Goal: Transaction & Acquisition: Book appointment/travel/reservation

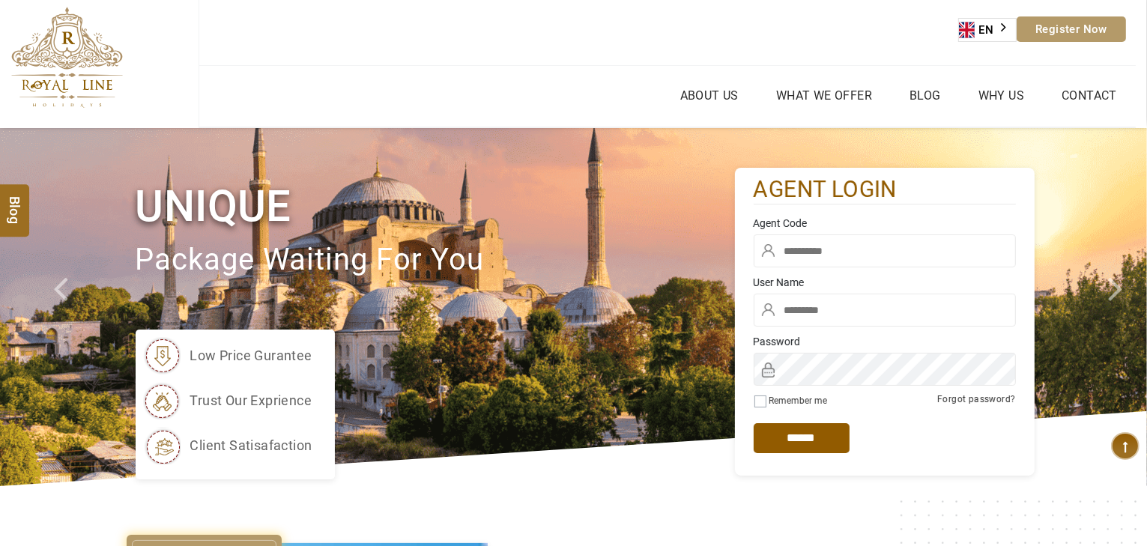
type input "*****"
click at [836, 236] on input "text" at bounding box center [885, 250] width 262 height 33
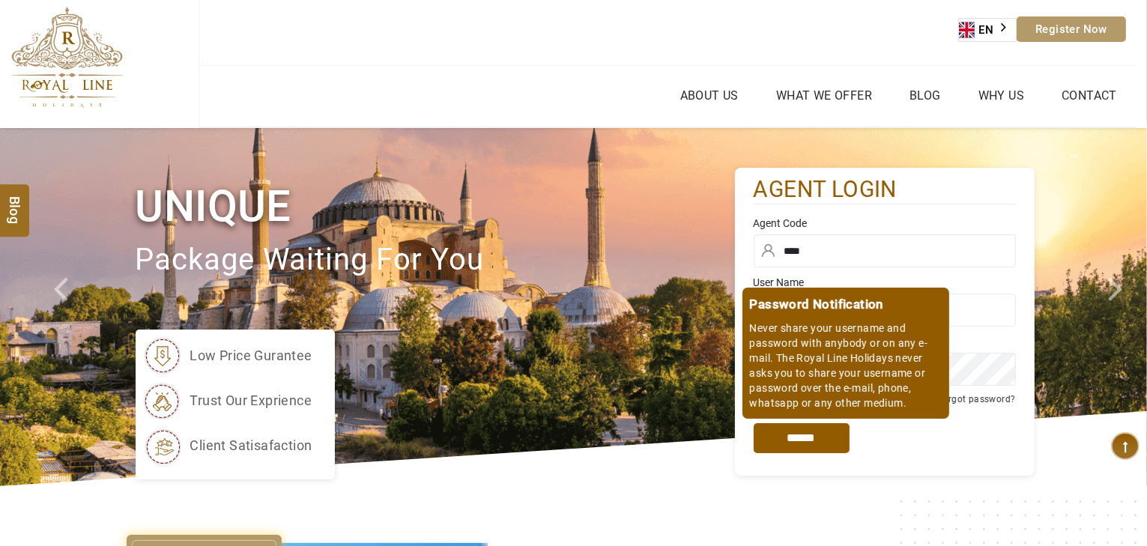
type input "****"
click at [808, 440] on input "*****" at bounding box center [802, 438] width 96 height 30
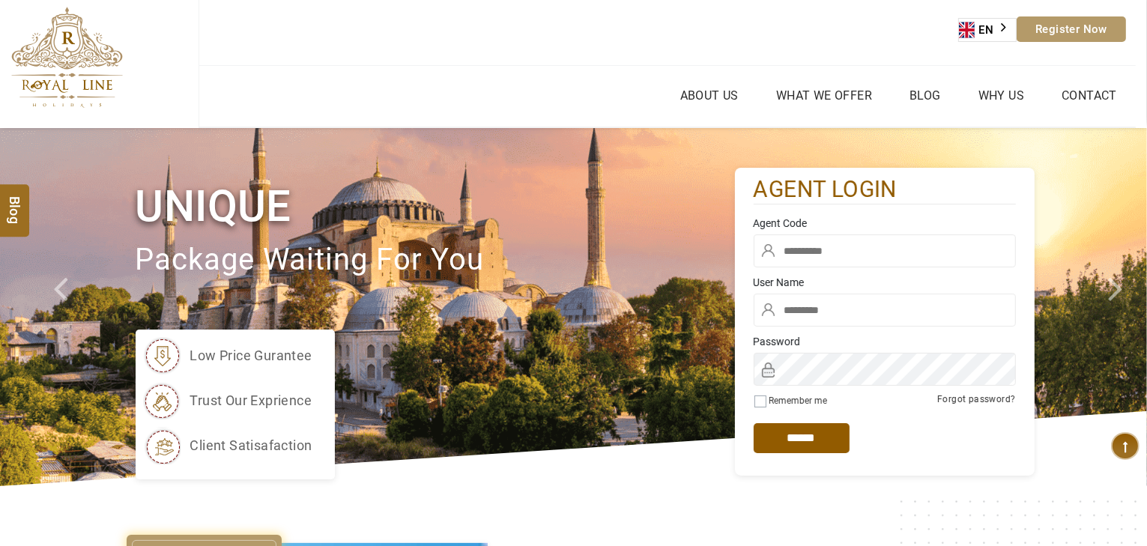
type input "*****"
click at [850, 264] on input "text" at bounding box center [885, 250] width 262 height 33
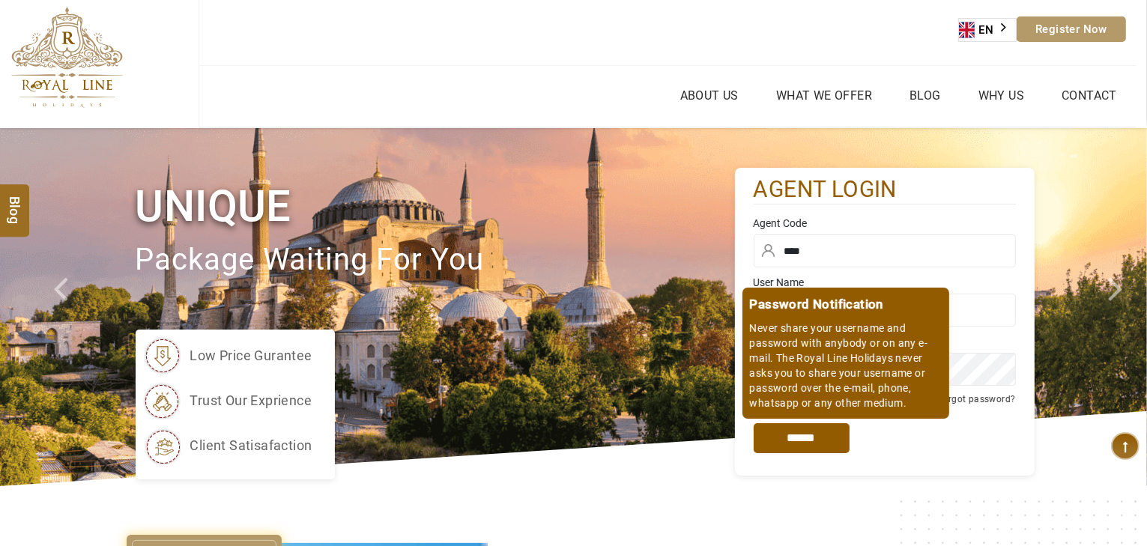
type input "****"
click at [824, 428] on input "*****" at bounding box center [802, 438] width 96 height 30
click at [806, 449] on input "*****" at bounding box center [802, 438] width 96 height 30
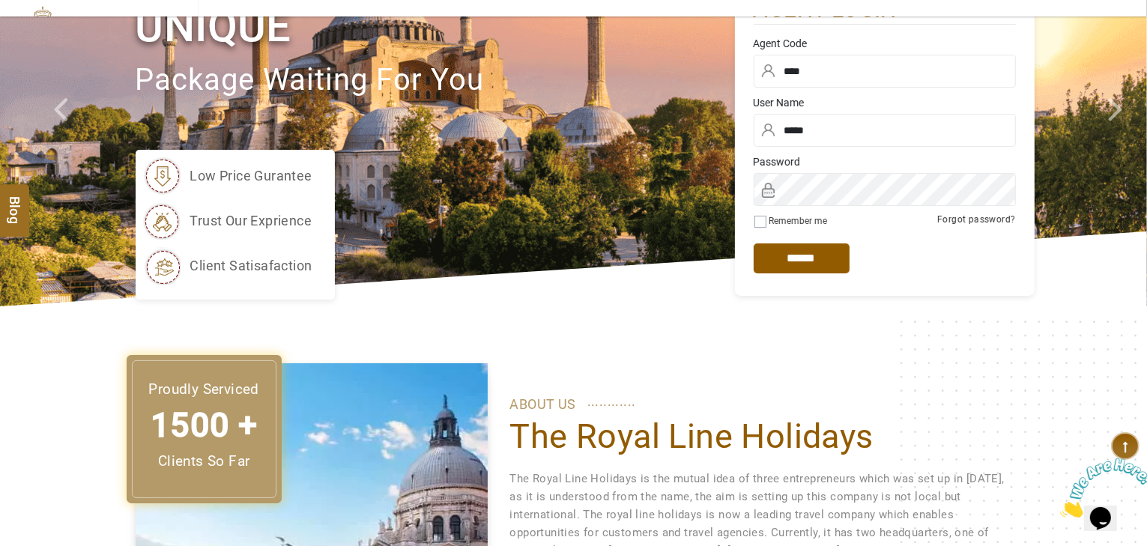
click at [806, 261] on input "*****" at bounding box center [802, 258] width 96 height 30
click at [810, 206] on div at bounding box center [885, 193] width 262 height 40
click at [901, 264] on div "Password Notification Never share your username and password with anybody or on…" at bounding box center [885, 258] width 262 height 60
click at [833, 513] on p "The Royal Line Holidays is the mutual idea of three entrepreneurs which was set…" at bounding box center [761, 542] width 502 height 144
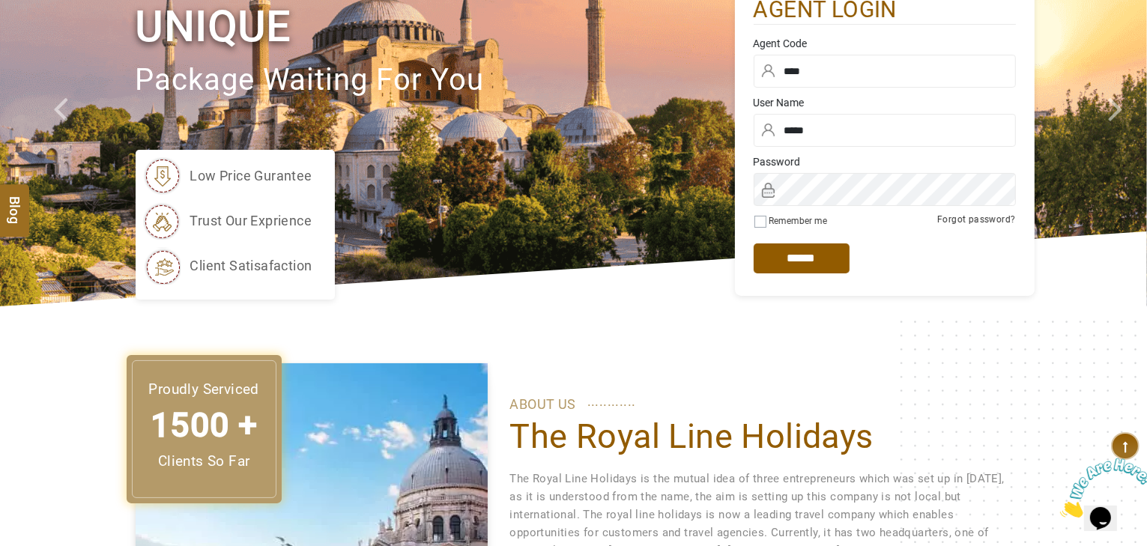
scroll to position [0, 0]
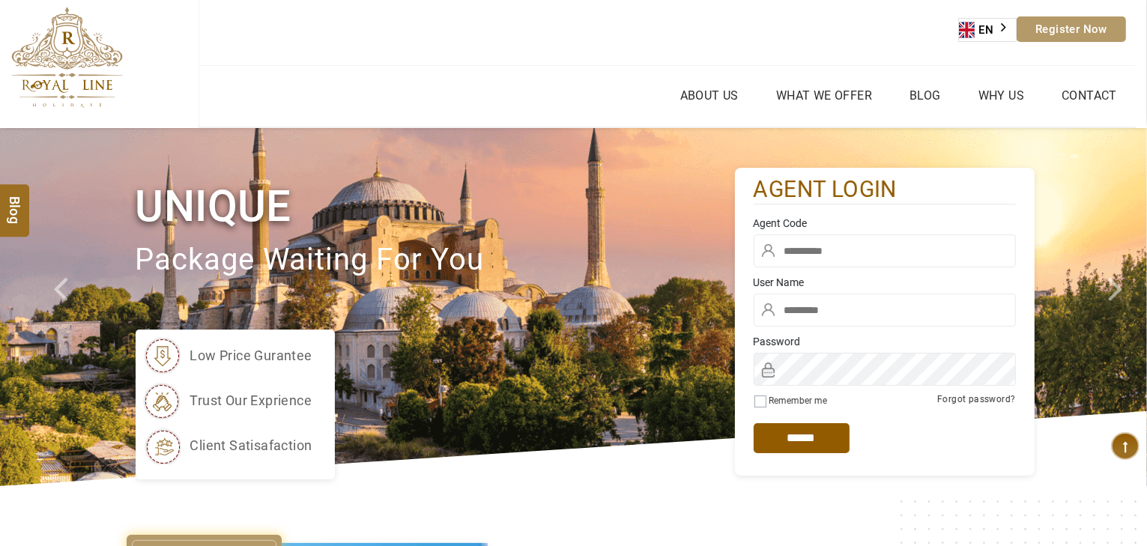
type input "*****"
click at [838, 253] on input "text" at bounding box center [885, 250] width 262 height 33
type input "****"
click input "******" at bounding box center [0, 0] width 0 height 0
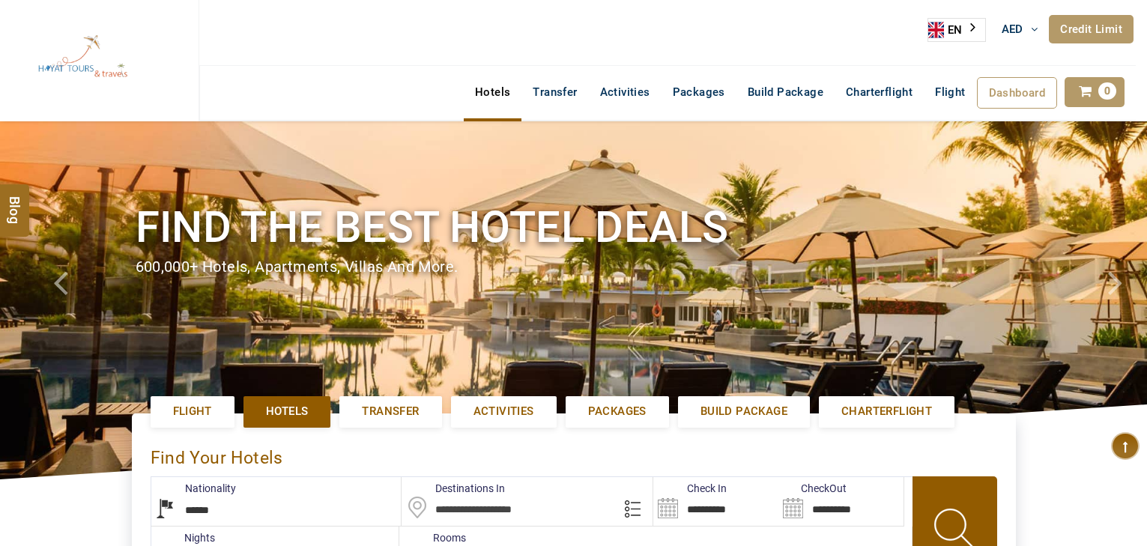
select select "******"
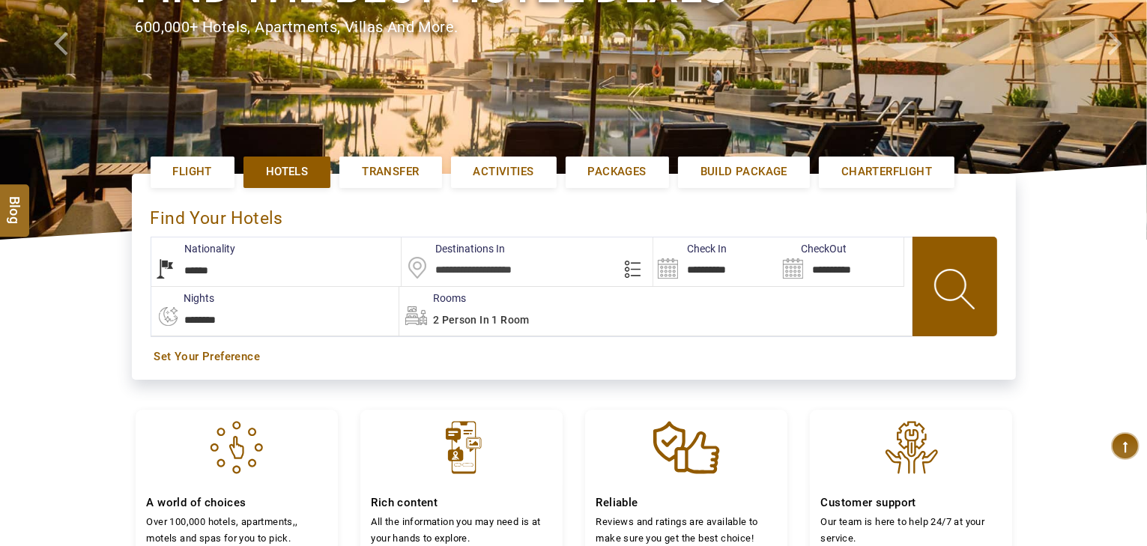
click at [540, 257] on input "text" at bounding box center [527, 261] width 251 height 49
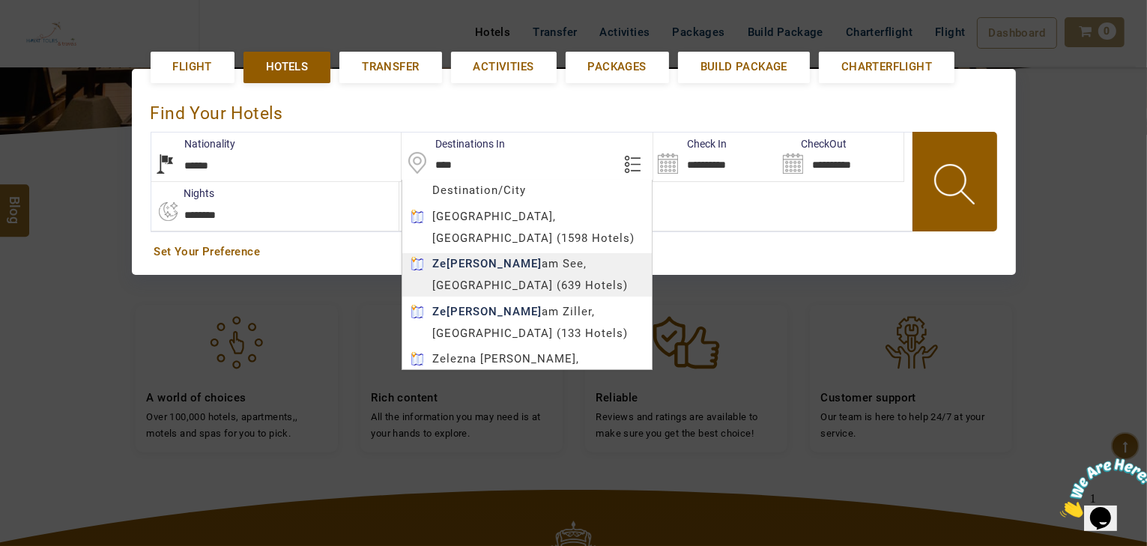
type input "**********"
click at [511, 246] on body "HAYAYT TOURS AED AED AED EUR € USD $ INR ₹ THB ฿ IDR Rp BHD BHD TRY ₺ Credit Li…" at bounding box center [573, 268] width 1147 height 1227
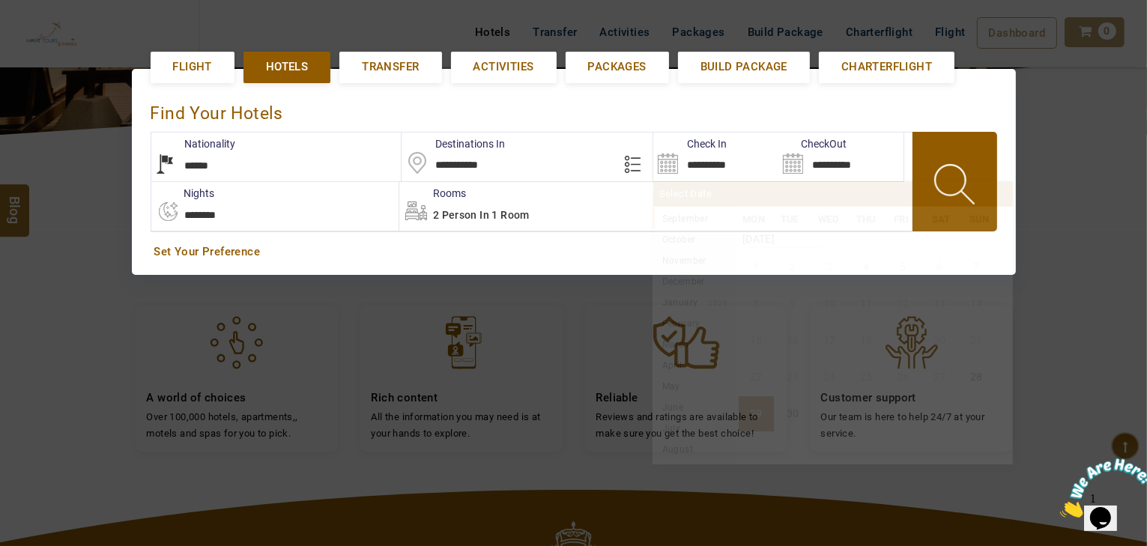
click at [701, 166] on input "**********" at bounding box center [715, 157] width 125 height 49
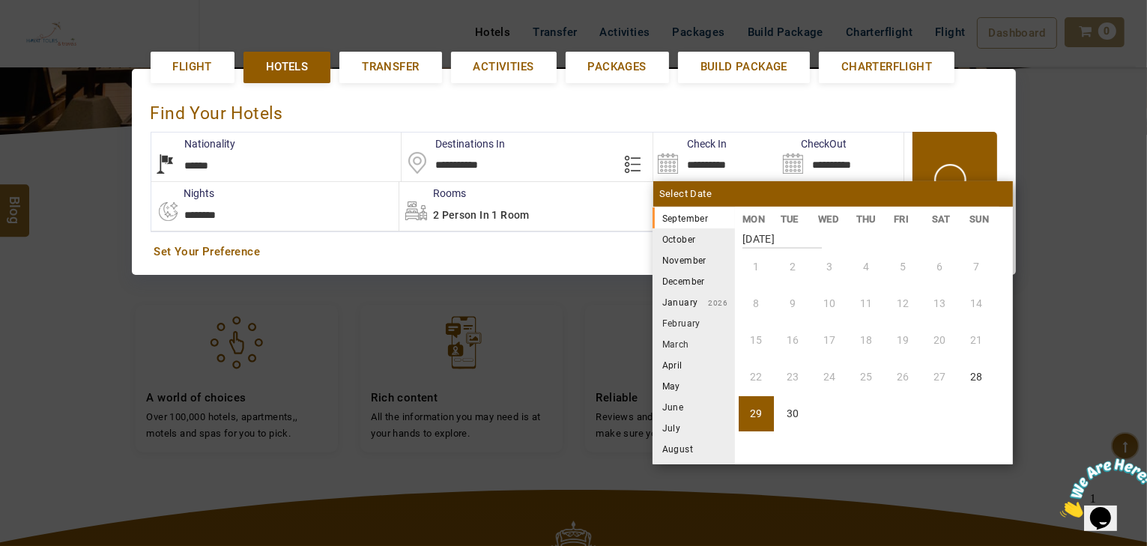
click at [682, 235] on li "October" at bounding box center [694, 238] width 82 height 21
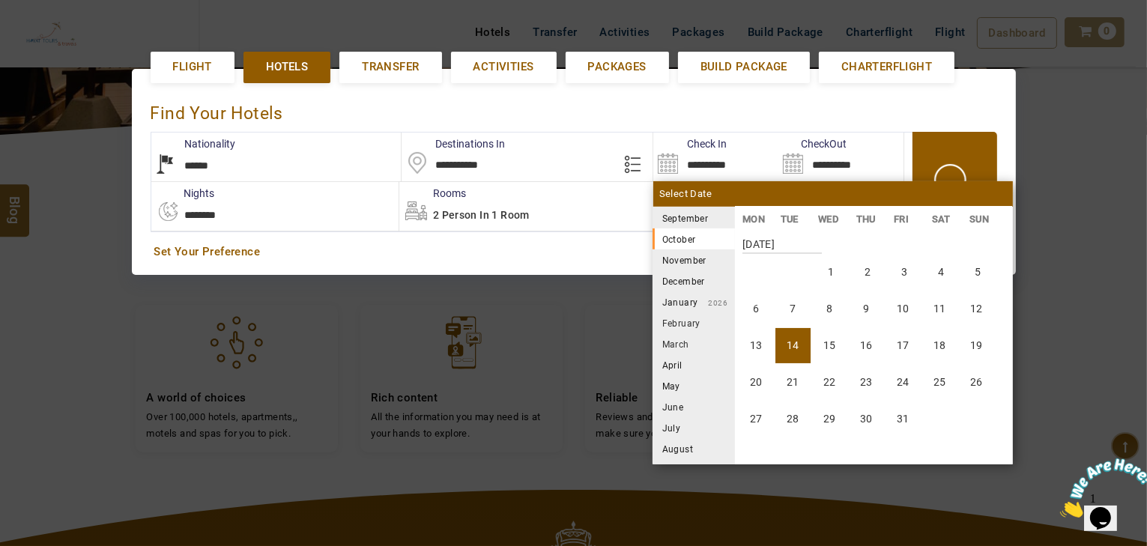
scroll to position [277, 0]
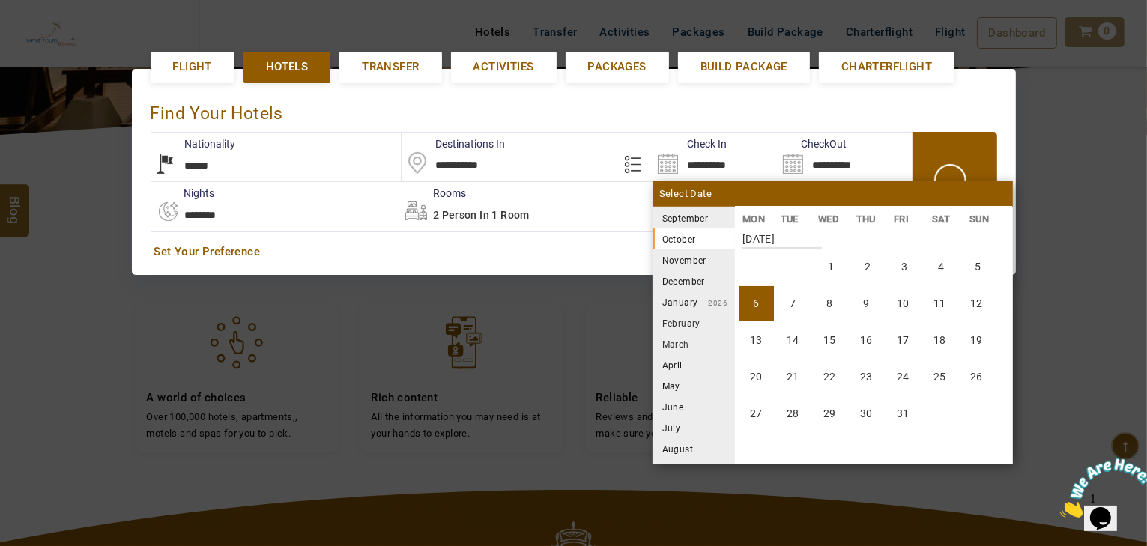
click at [753, 300] on li "6" at bounding box center [756, 303] width 35 height 35
type input "**********"
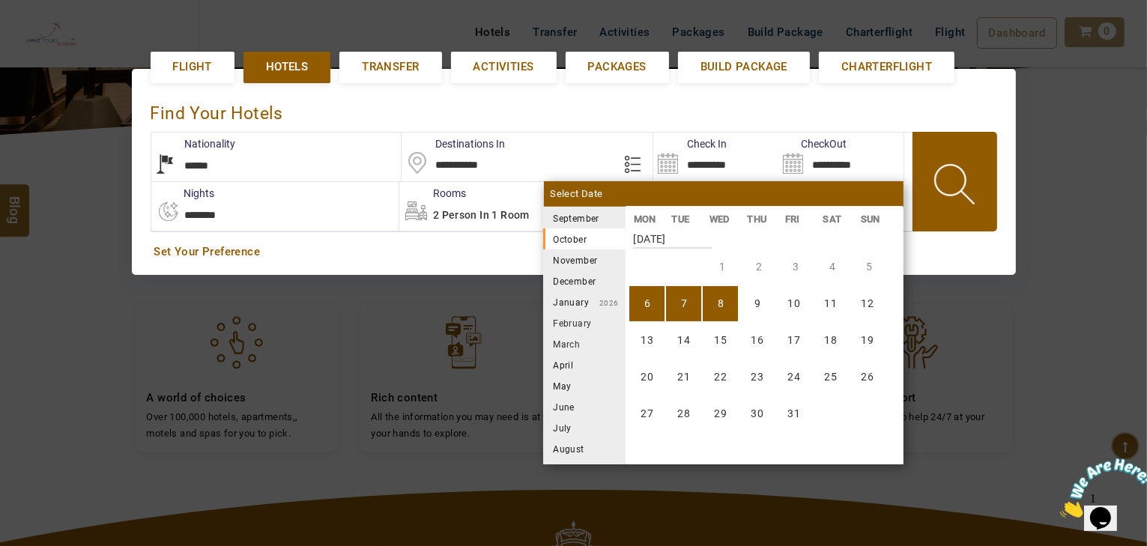
click at [725, 306] on li "8" at bounding box center [720, 303] width 35 height 35
type input "**********"
select select "*"
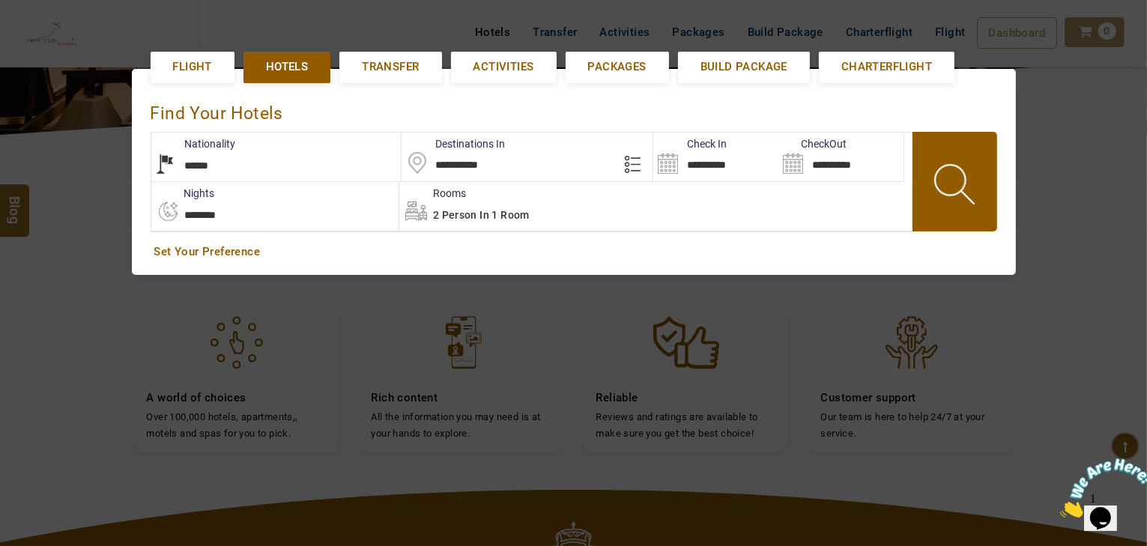
click at [438, 210] on span "2 Person in 1 Room" at bounding box center [481, 215] width 97 height 12
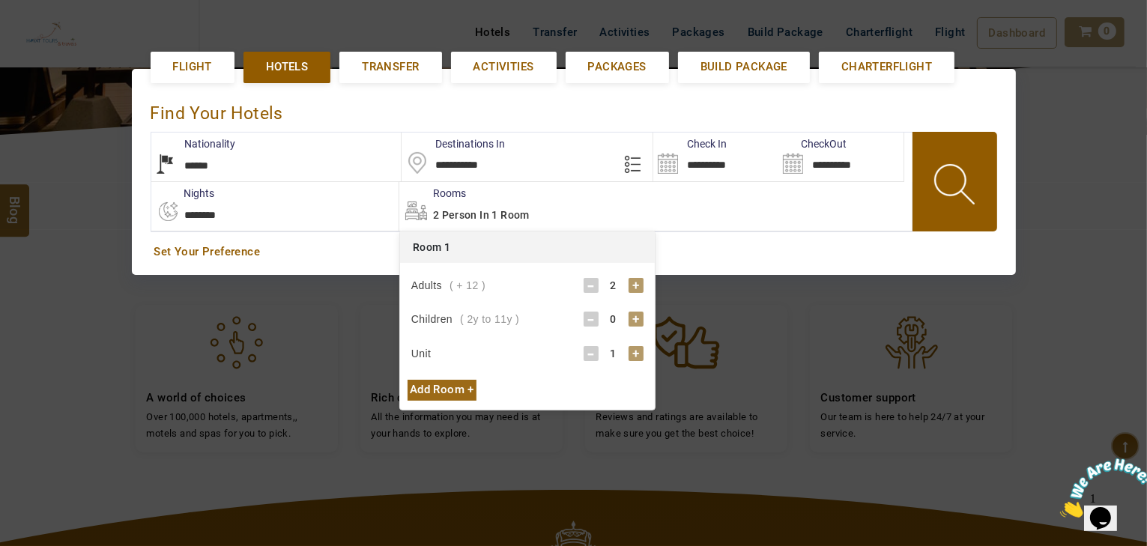
click at [635, 284] on div "+" at bounding box center [636, 285] width 15 height 15
click at [982, 177] on span at bounding box center [955, 187] width 67 height 74
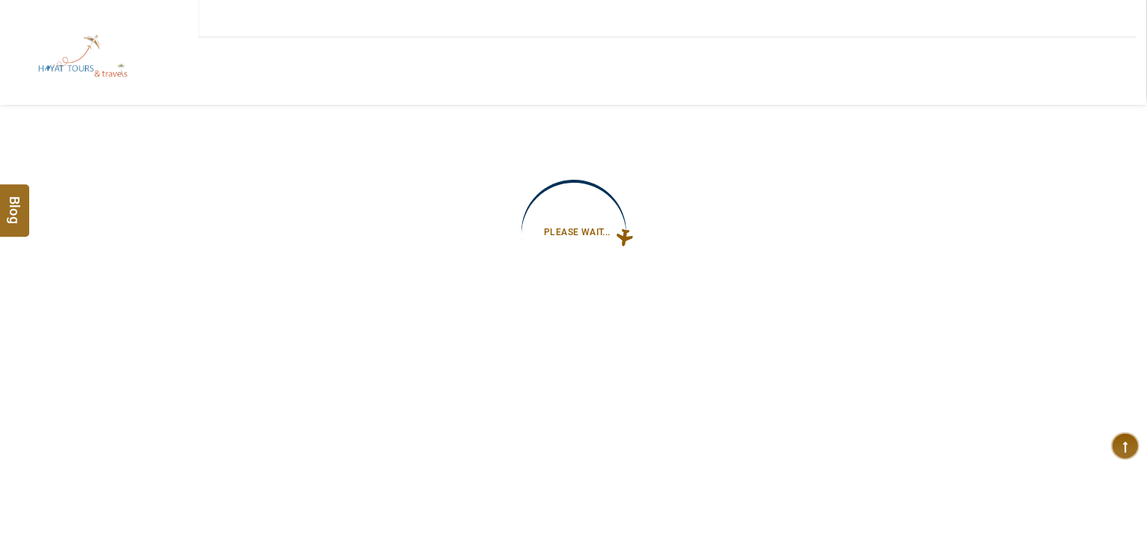
type input "**********"
select select "*"
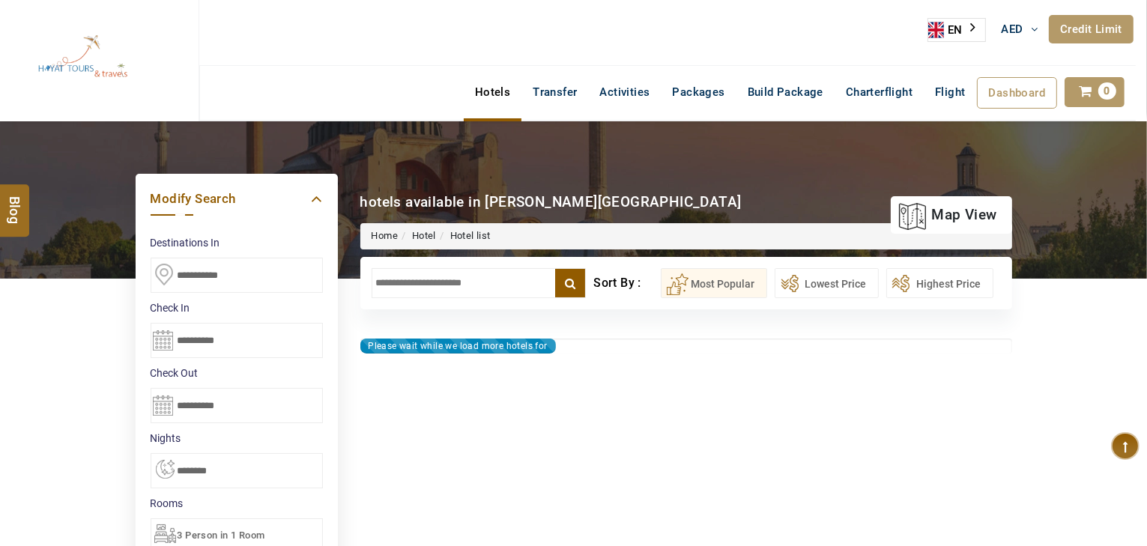
type input "**********"
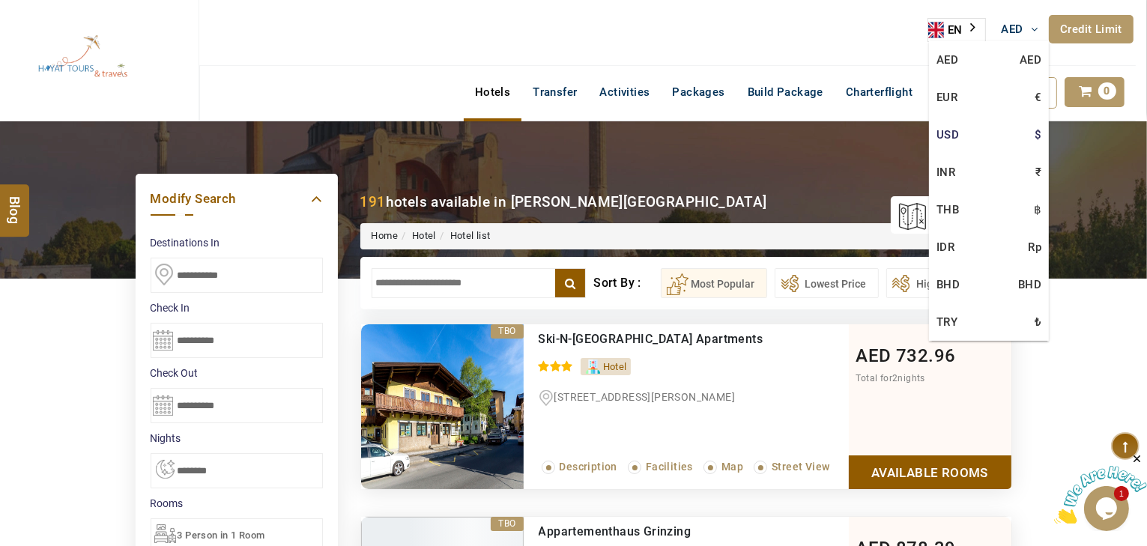
click at [949, 136] on link "USD $" at bounding box center [989, 134] width 120 height 37
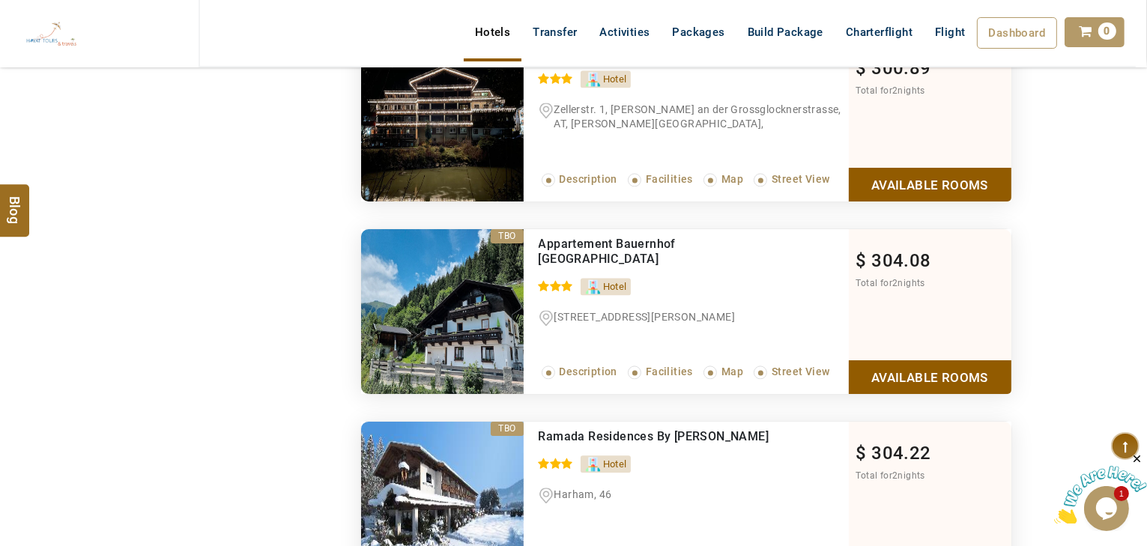
scroll to position [3176, 0]
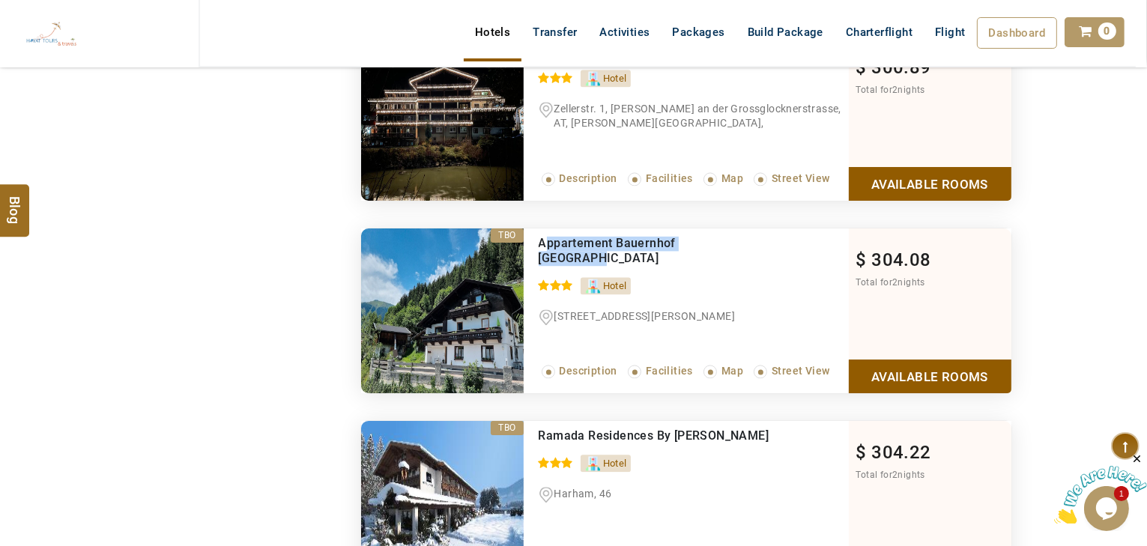
drag, startPoint x: 741, startPoint y: 237, endPoint x: 542, endPoint y: 234, distance: 198.5
click at [542, 236] on div "Appartement Bauernhof [GEOGRAPHIC_DATA]" at bounding box center [663, 251] width 248 height 30
click at [664, 270] on ul "Hotel" at bounding box center [694, 282] width 310 height 25
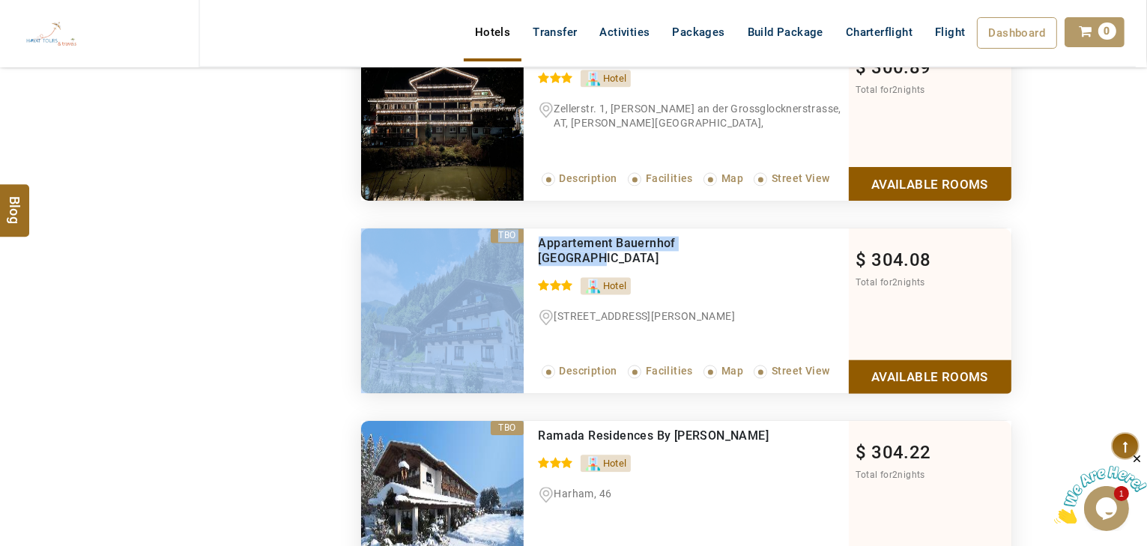
drag, startPoint x: 737, startPoint y: 242, endPoint x: 516, endPoint y: 237, distance: 221.0
click at [516, 237] on li "TBO Recommended Appartement Bauernhof Birkhoefl 0 / 5 Hotel [STREET_ADDRESS][PE…" at bounding box center [686, 310] width 650 height 165
drag, startPoint x: 626, startPoint y: 446, endPoint x: 533, endPoint y: 425, distance: 95.4
click at [533, 425] on div "Ramada Residences By [PERSON_NAME] 0 / 5 [GEOGRAPHIC_DATA], 46 Read More... Des…" at bounding box center [686, 503] width 325 height 165
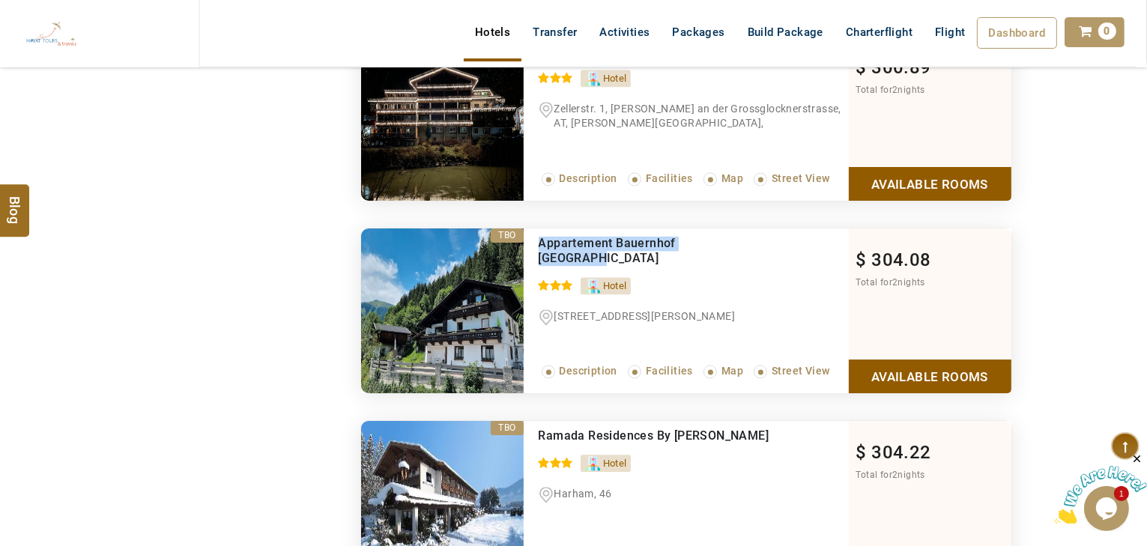
drag, startPoint x: 739, startPoint y: 229, endPoint x: 530, endPoint y: 238, distance: 208.5
click at [530, 238] on div "Appartement Bauernhof Birkhoefl 0 / 5 Hotel [STREET_ADDRESS][PERSON_NAME] Read …" at bounding box center [686, 310] width 325 height 165
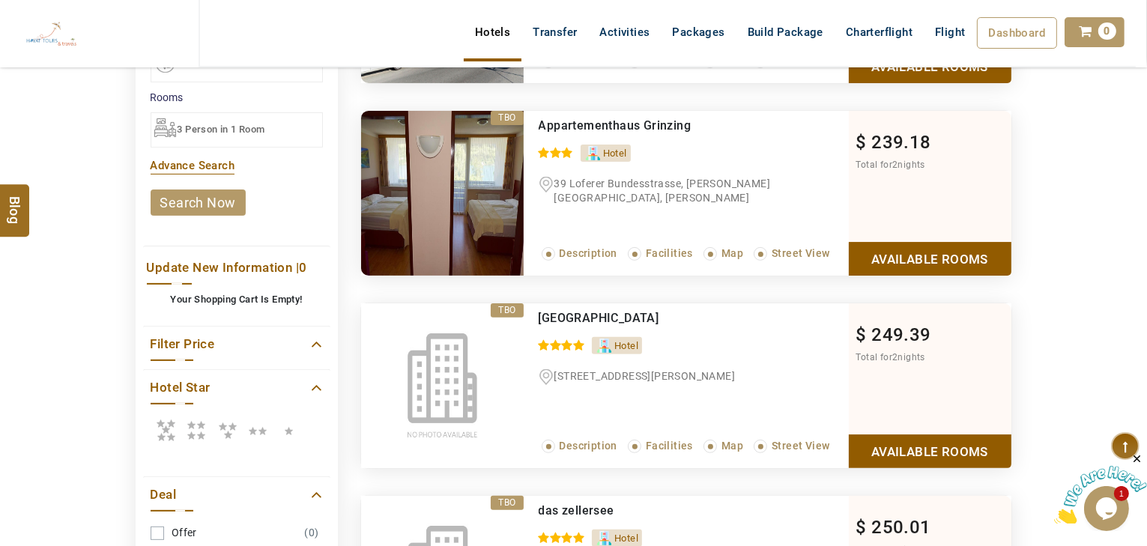
scroll to position [360, 0]
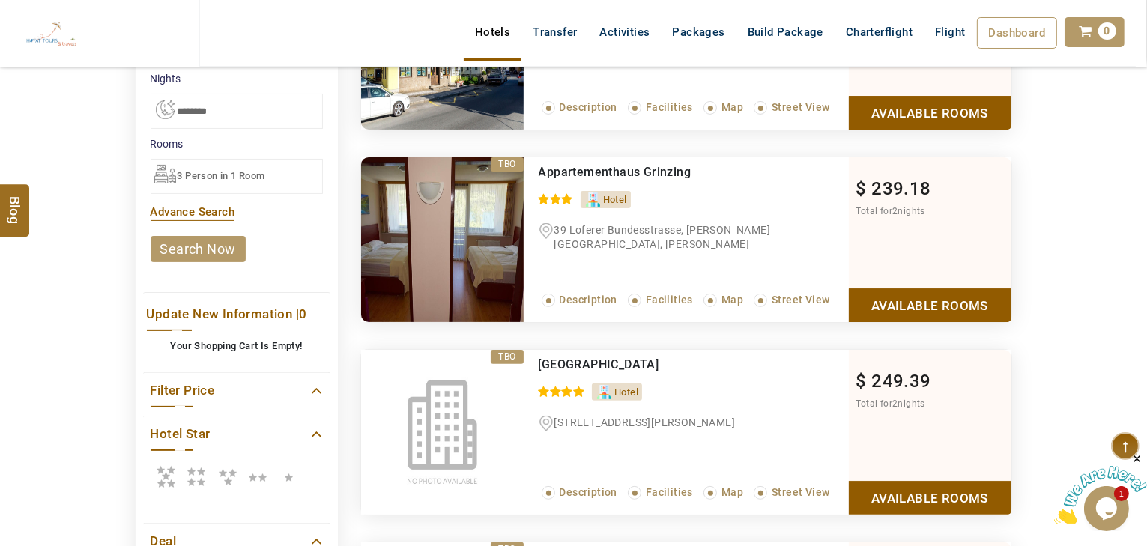
click at [189, 476] on icon at bounding box center [196, 476] width 30 height 30
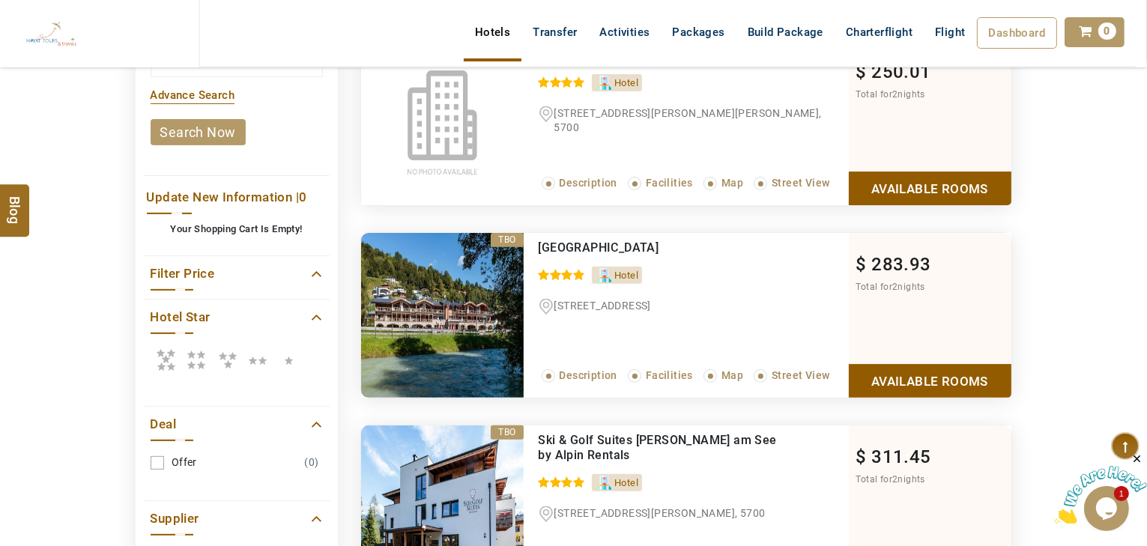
scroll to position [479, 0]
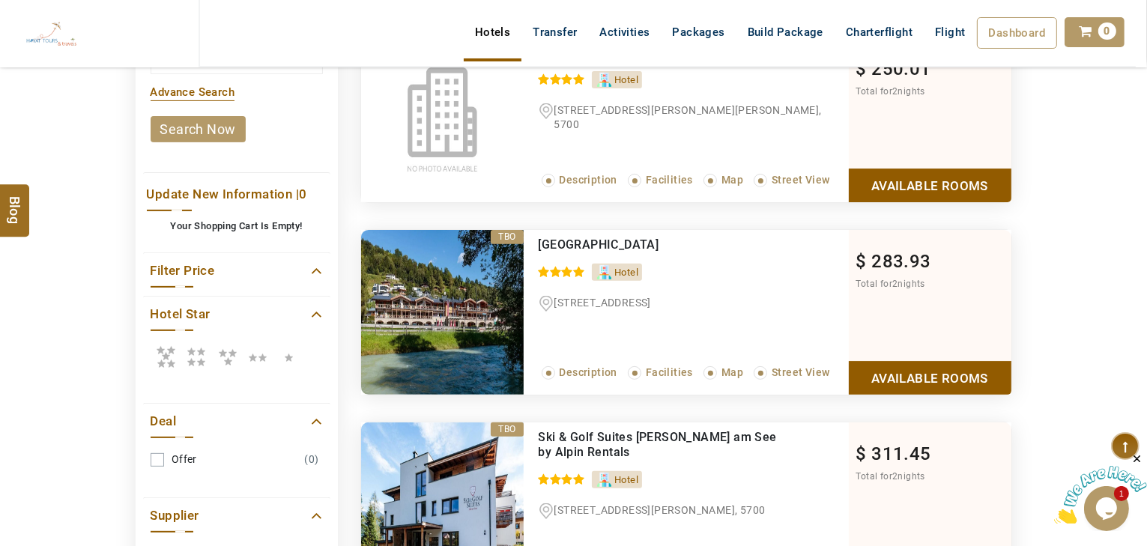
click at [187, 370] on label at bounding box center [196, 357] width 31 height 36
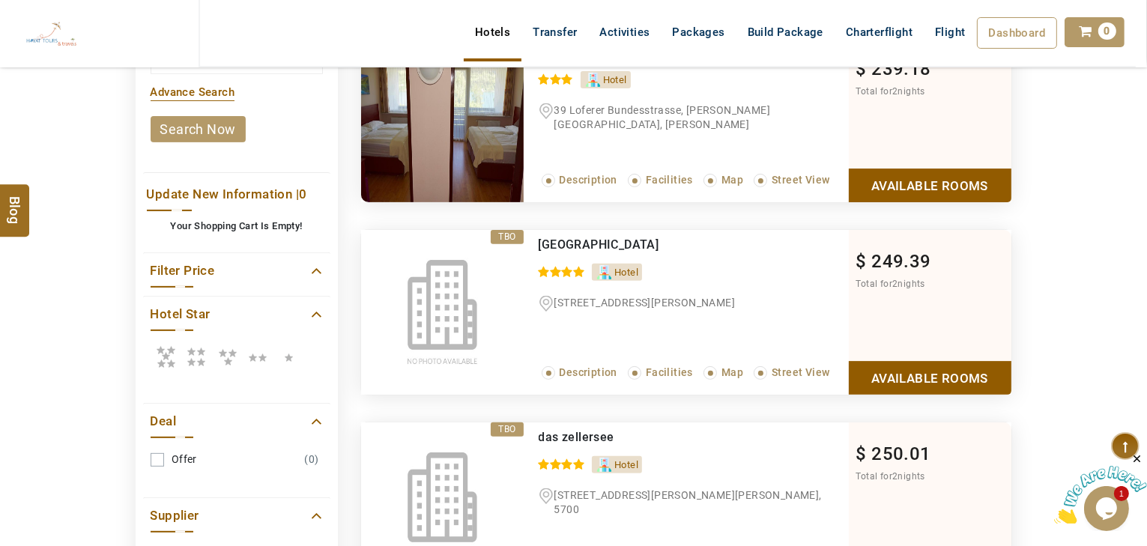
click at [154, 358] on icon at bounding box center [166, 357] width 30 height 30
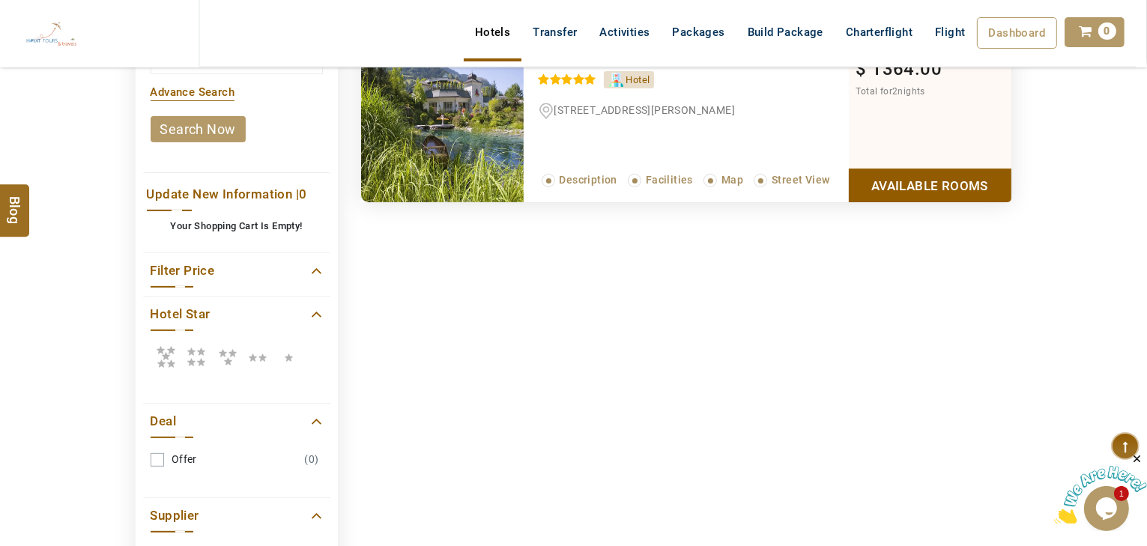
click at [172, 342] on icon at bounding box center [166, 357] width 30 height 30
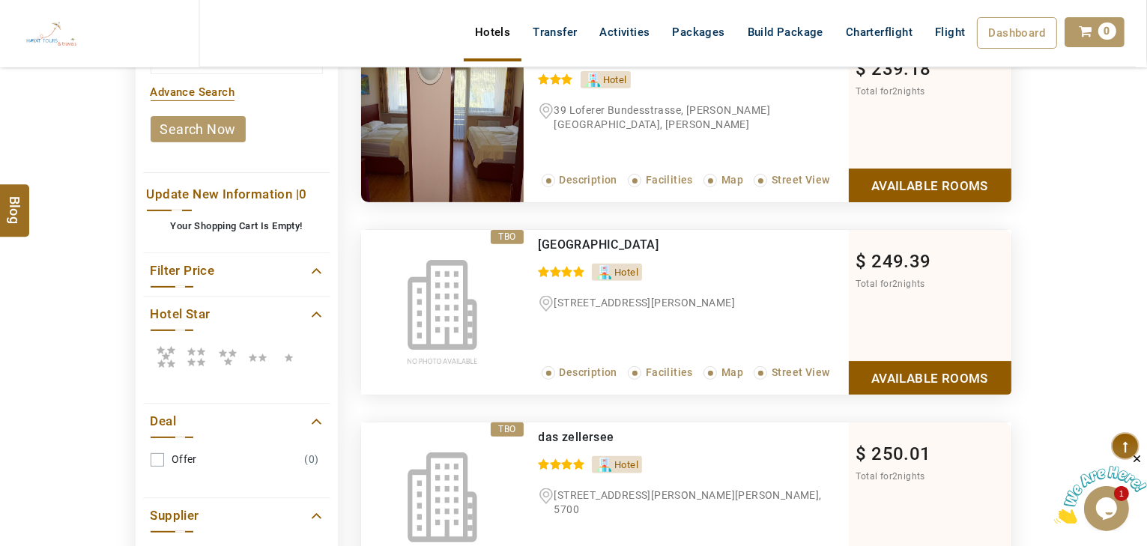
click at [193, 356] on icon at bounding box center [196, 357] width 30 height 30
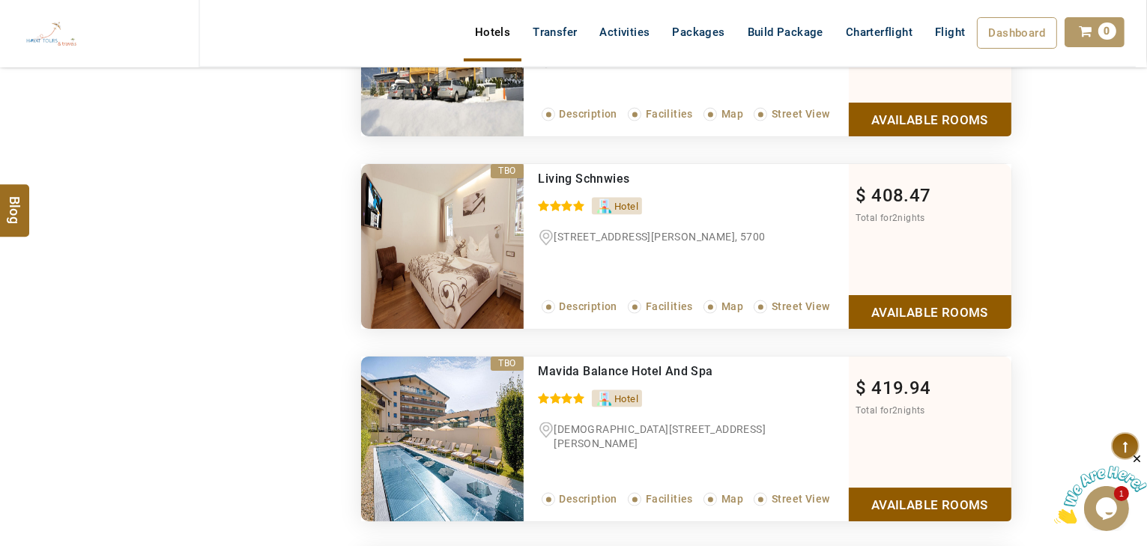
scroll to position [2098, 0]
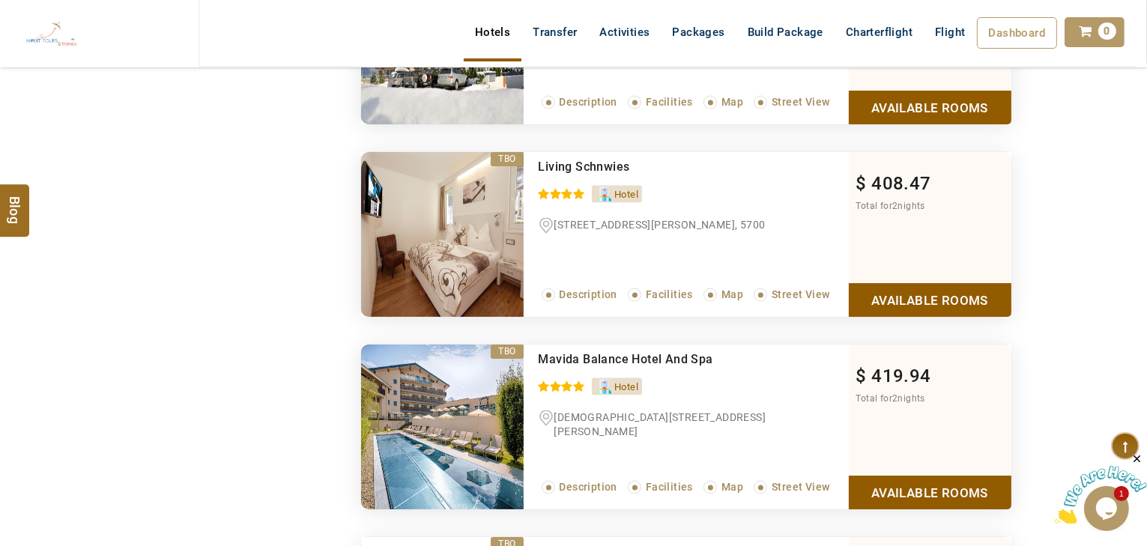
click at [844, 484] on div "Mavida Balance Hotel And Spa 0 / 5 Hotel [STREET_ADDRESS][PERSON_NAME], 5700 Re…" at bounding box center [686, 427] width 325 height 165
click at [903, 486] on link "Available Rooms" at bounding box center [930, 493] width 163 height 34
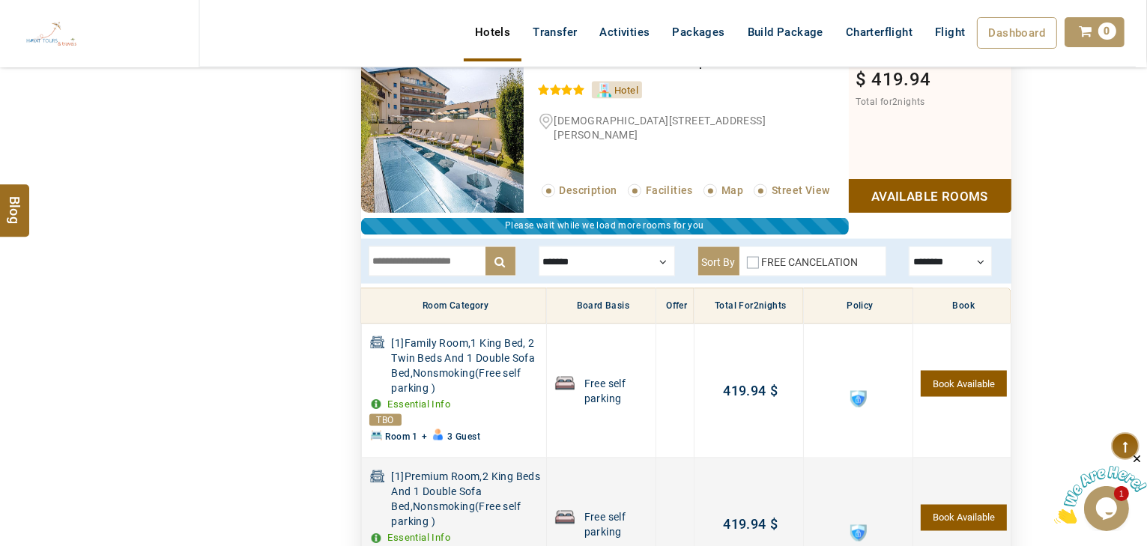
scroll to position [2334, 0]
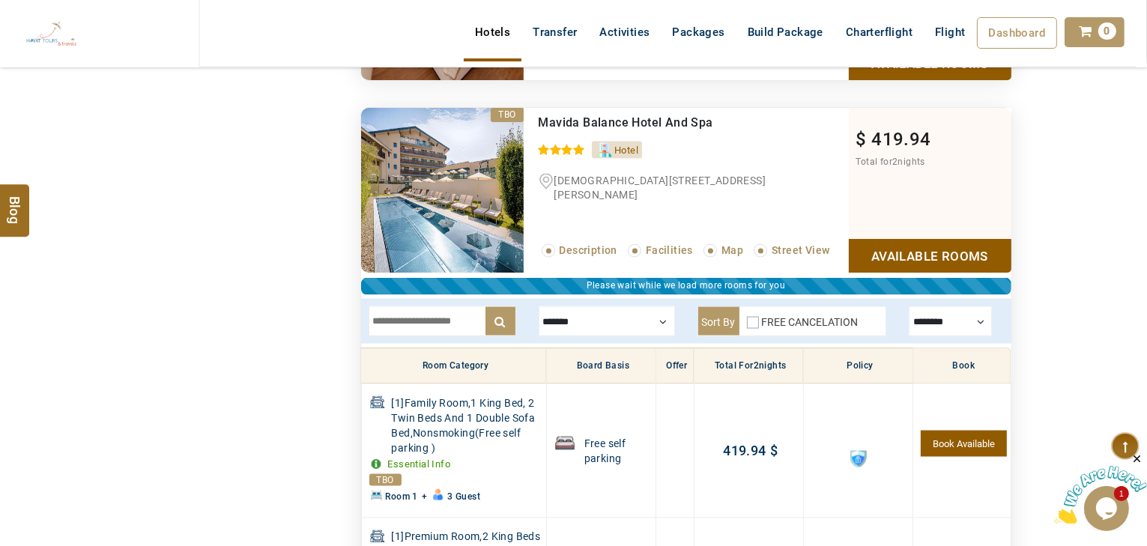
click at [608, 318] on div at bounding box center [607, 321] width 136 height 30
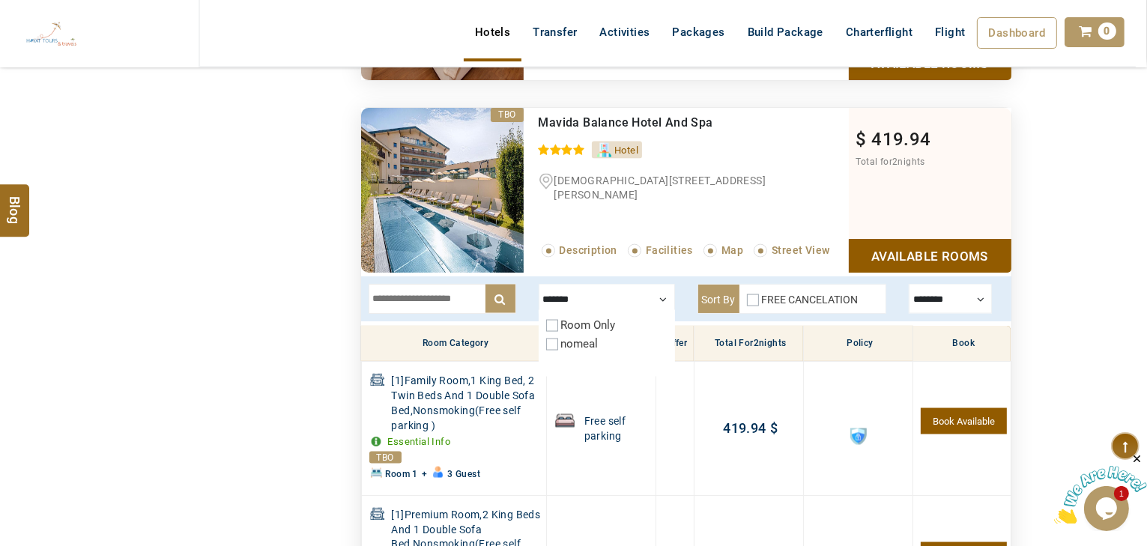
click at [612, 304] on div at bounding box center [607, 299] width 136 height 30
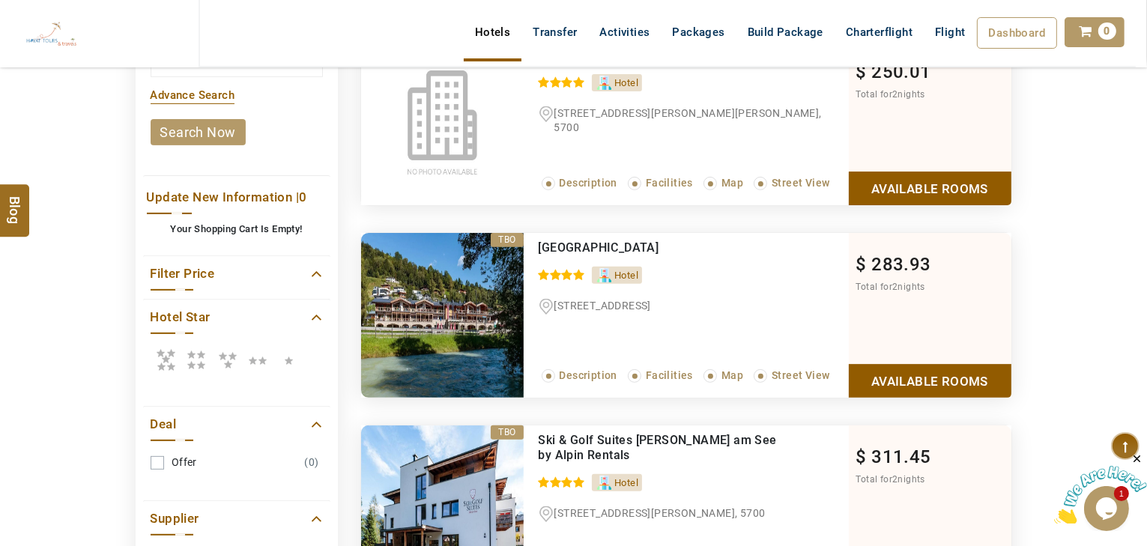
click at [949, 372] on link "Available Rooms" at bounding box center [930, 381] width 163 height 34
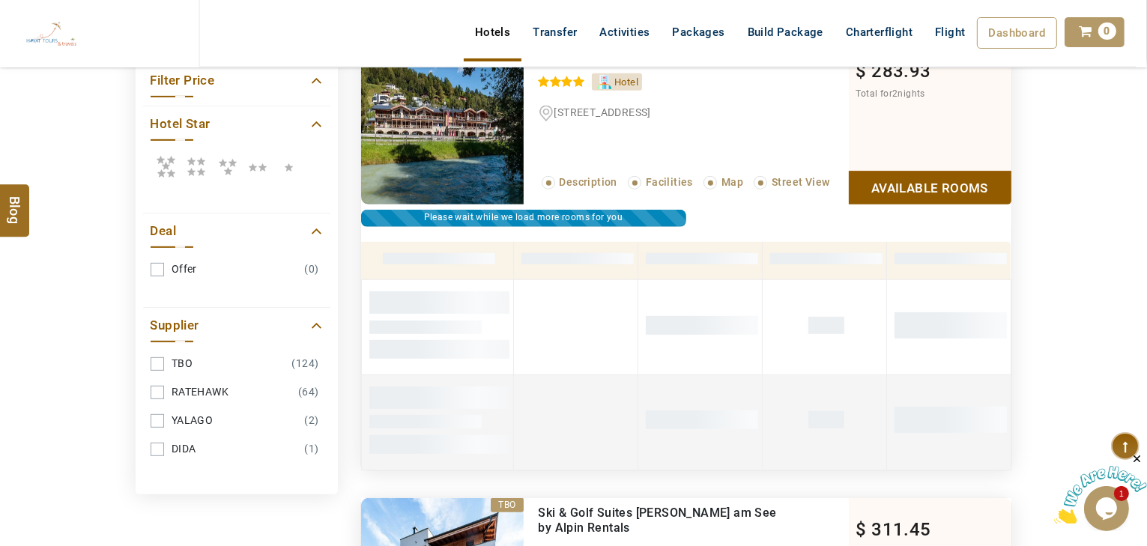
scroll to position [730, 0]
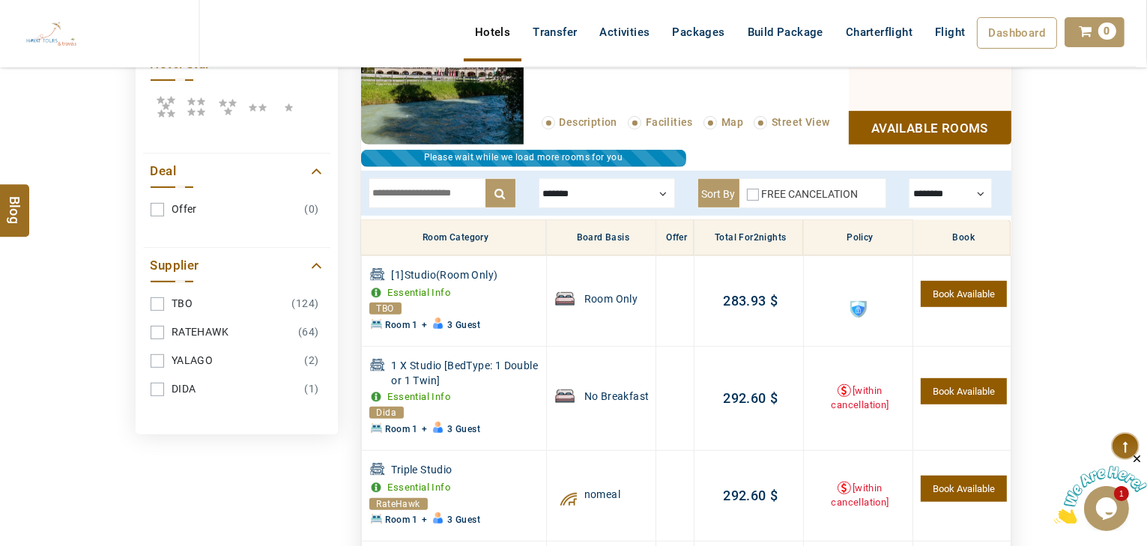
click at [581, 203] on div at bounding box center [607, 193] width 136 height 30
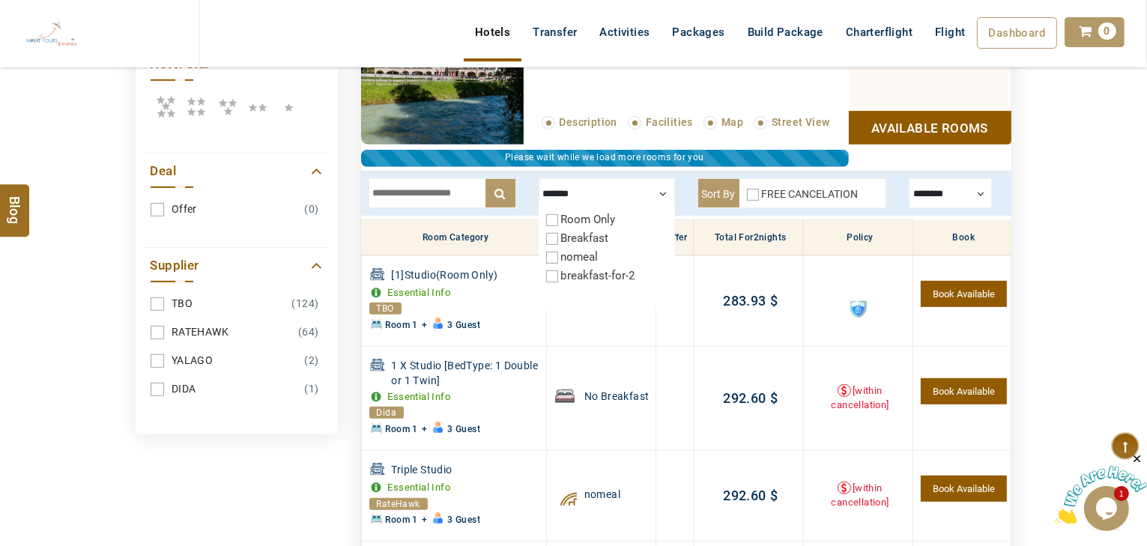
click at [575, 237] on label "Breakfast" at bounding box center [585, 237] width 48 height 13
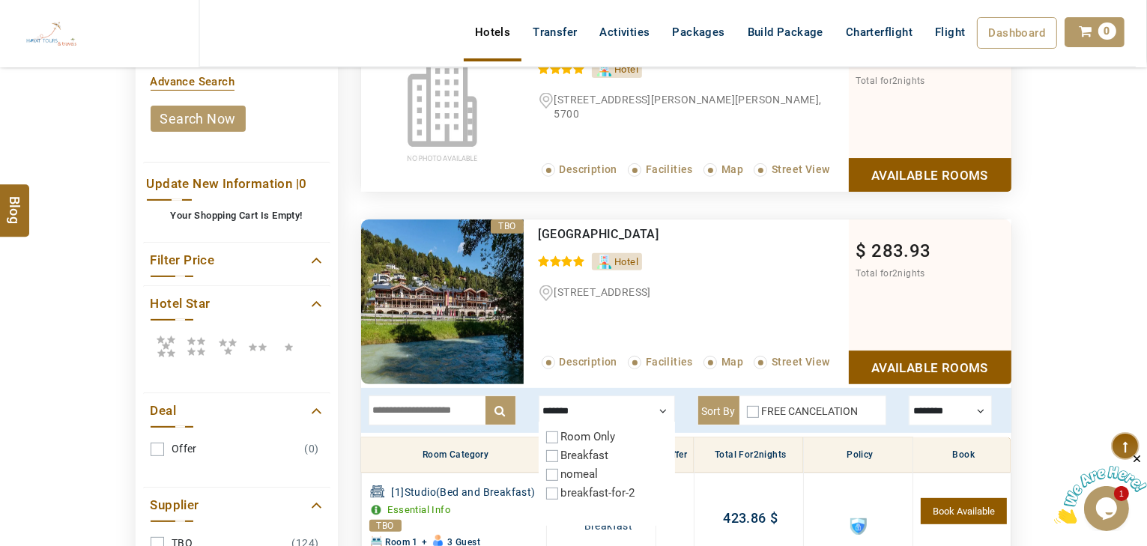
scroll to position [610, 0]
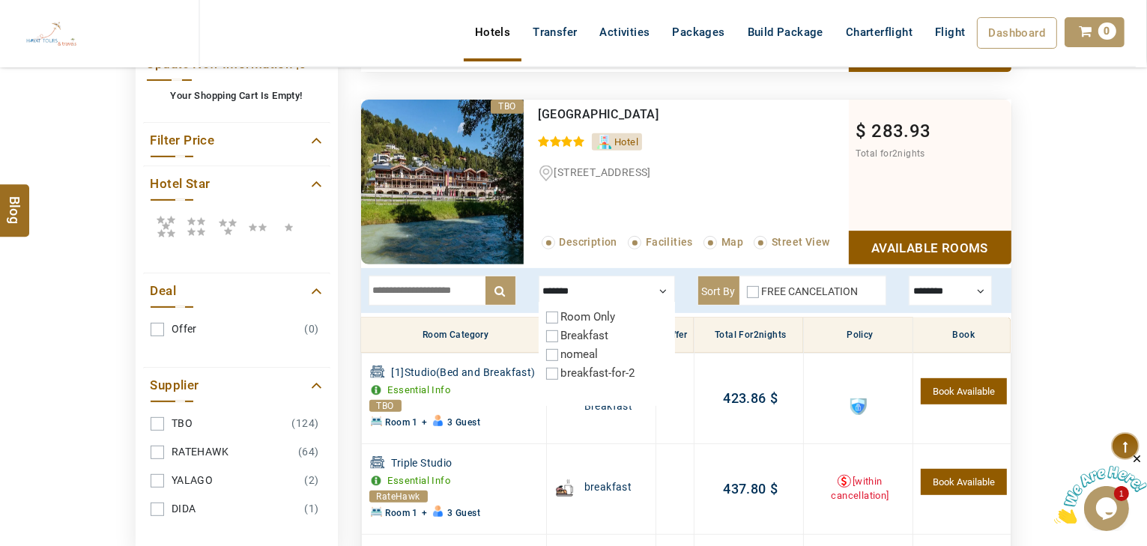
click at [593, 334] on label "Breakfast" at bounding box center [585, 335] width 48 height 13
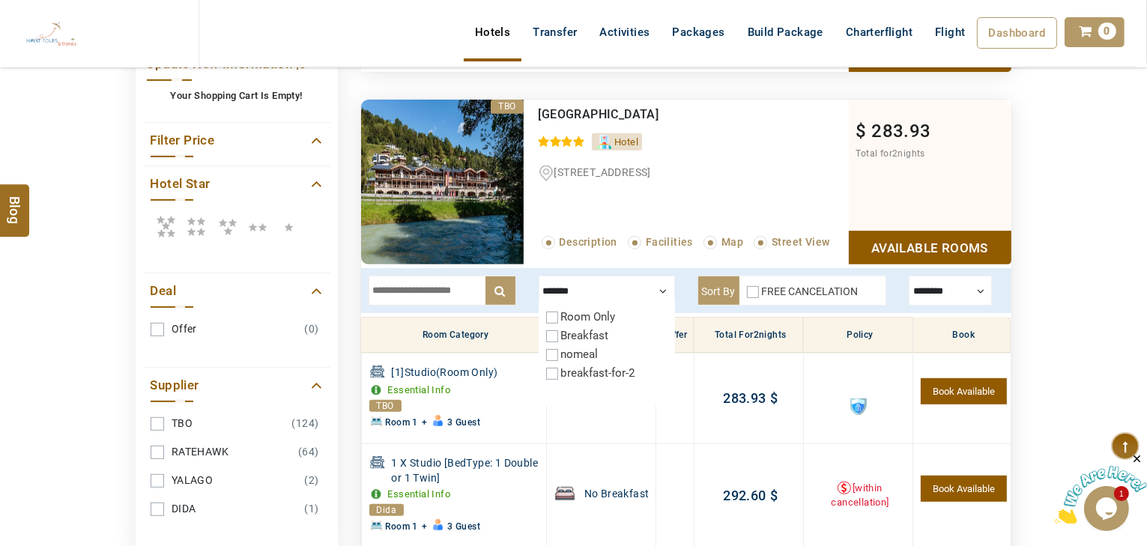
click at [594, 315] on label "Room Only" at bounding box center [588, 316] width 55 height 13
click at [578, 372] on label "breakfast-for-2" at bounding box center [598, 372] width 75 height 13
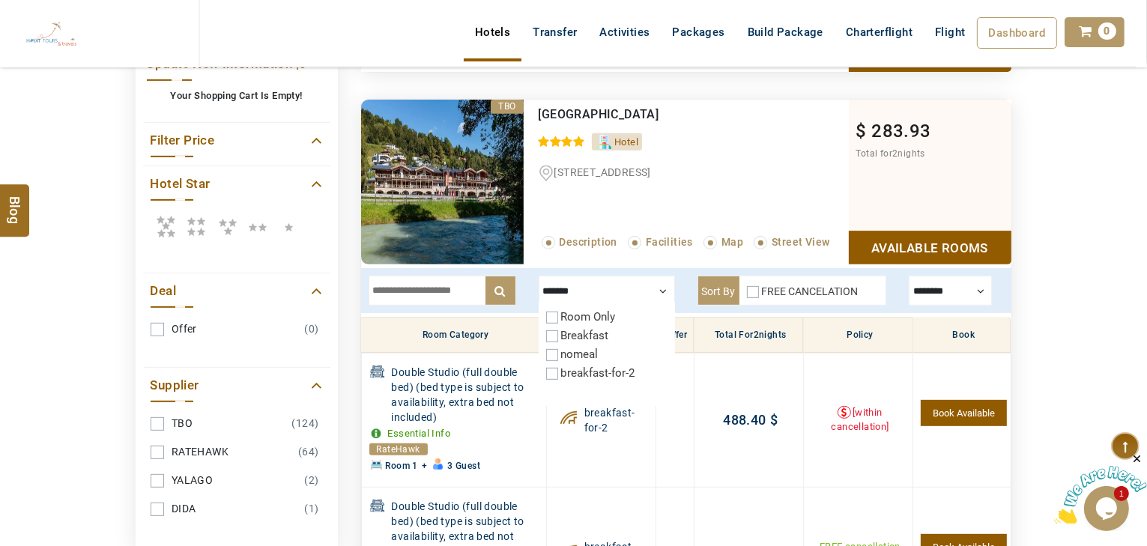
click at [578, 372] on label "breakfast-for-2" at bounding box center [598, 372] width 75 height 13
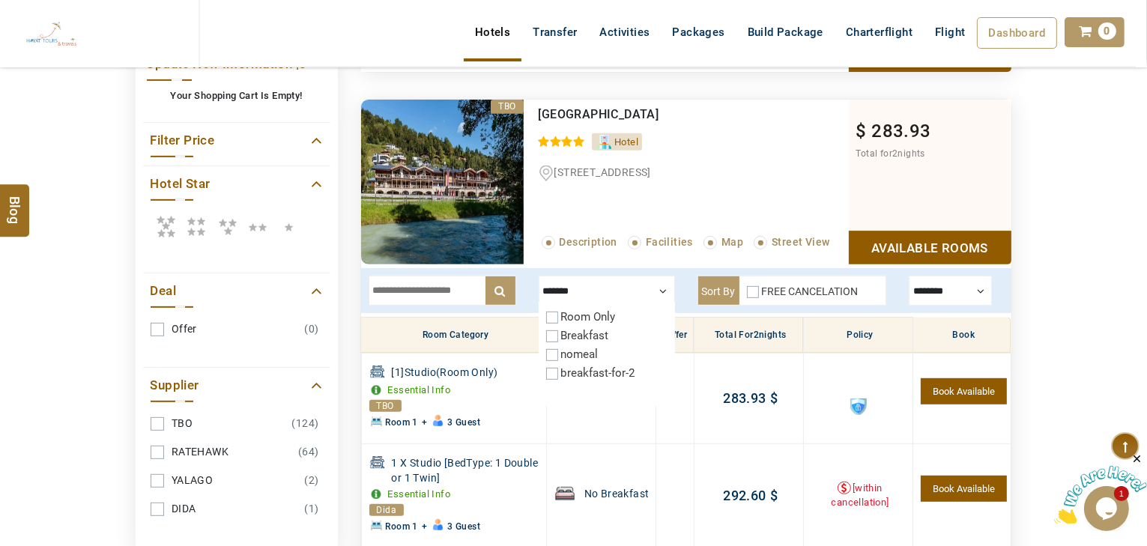
click at [586, 330] on label "Breakfast" at bounding box center [585, 335] width 48 height 13
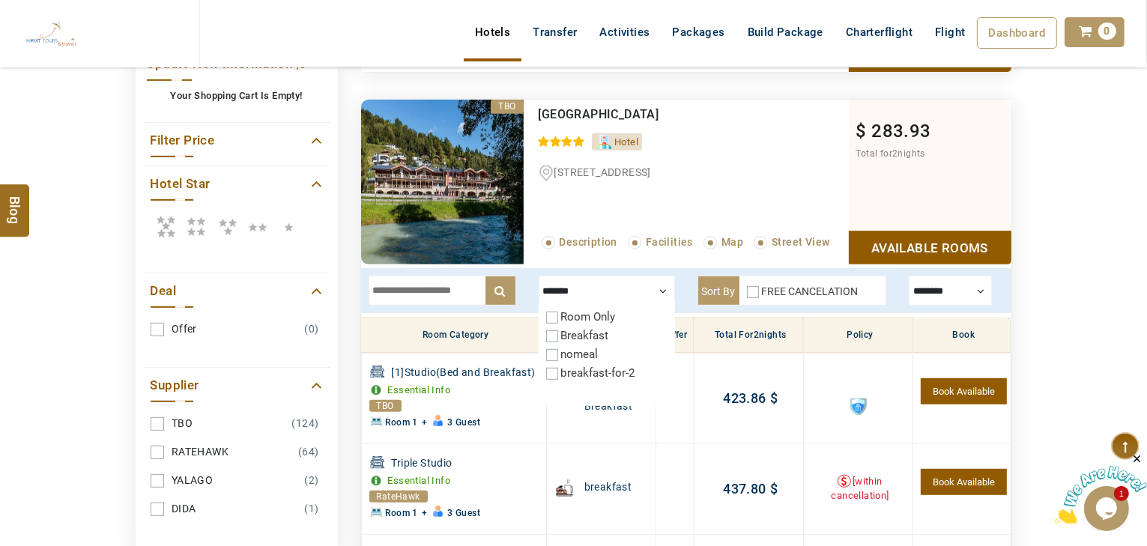
click at [586, 333] on label "Breakfast" at bounding box center [585, 335] width 48 height 13
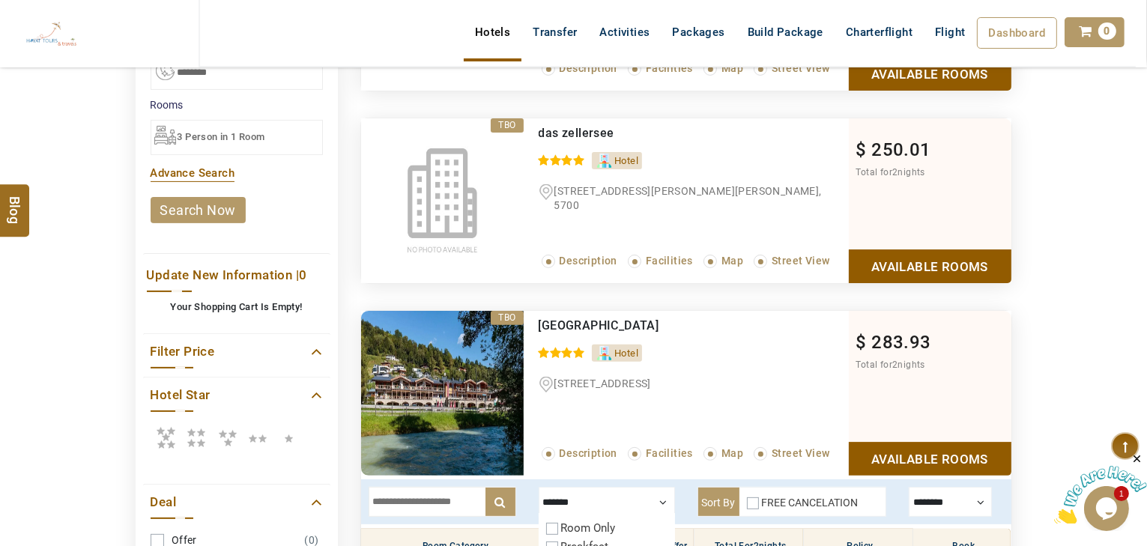
scroll to position [250, 0]
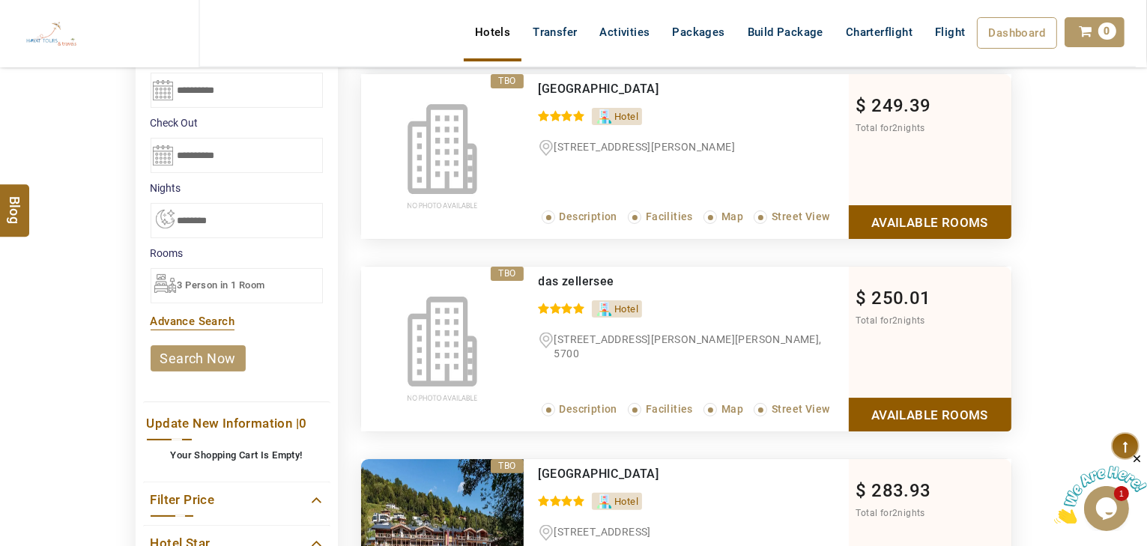
click at [942, 411] on link "Available Rooms" at bounding box center [930, 415] width 163 height 34
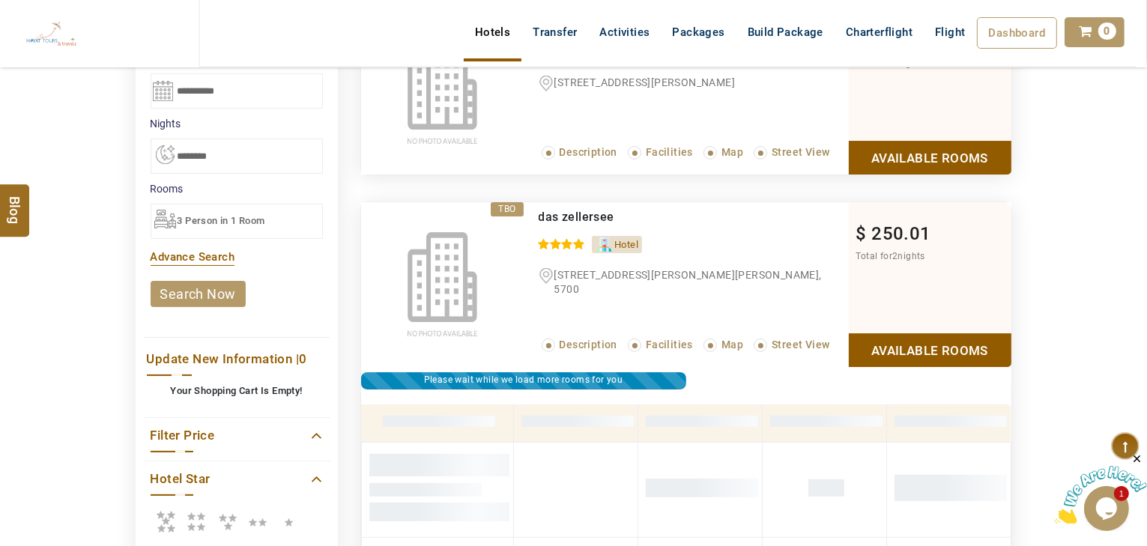
scroll to position [298, 0]
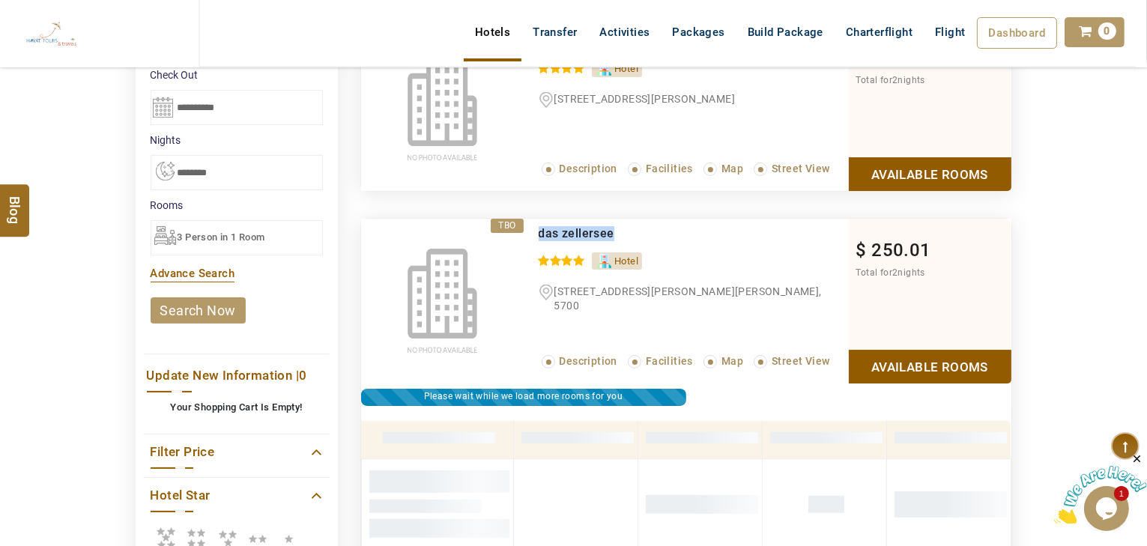
drag, startPoint x: 626, startPoint y: 228, endPoint x: 534, endPoint y: 234, distance: 92.3
click at [534, 234] on div "das zellersee 0 / 5 Hotel [STREET_ADDRESS][PERSON_NAME][PERSON_NAME], 5700 Read…" at bounding box center [686, 301] width 325 height 165
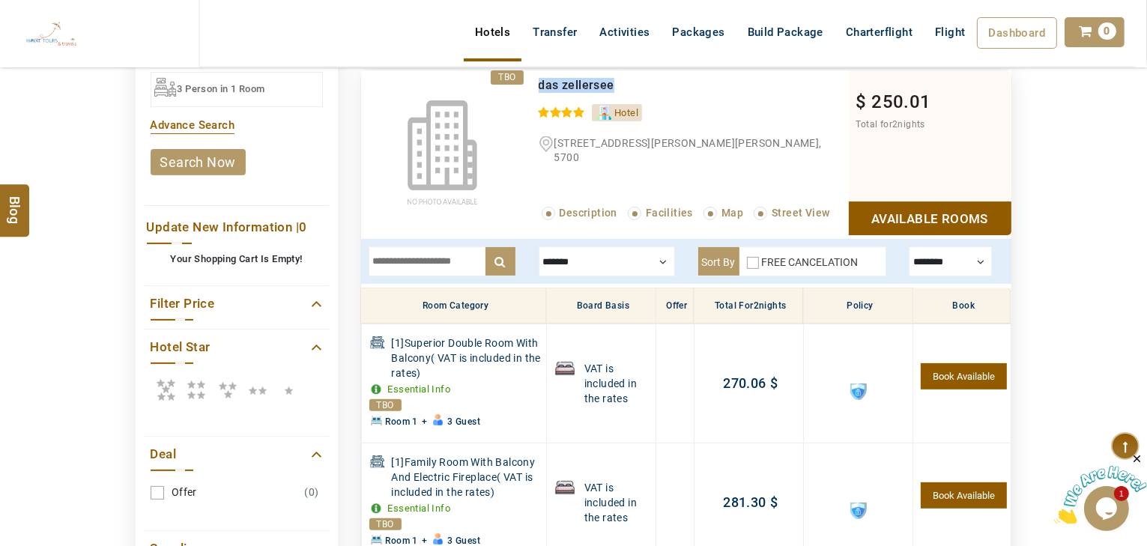
scroll to position [598, 0]
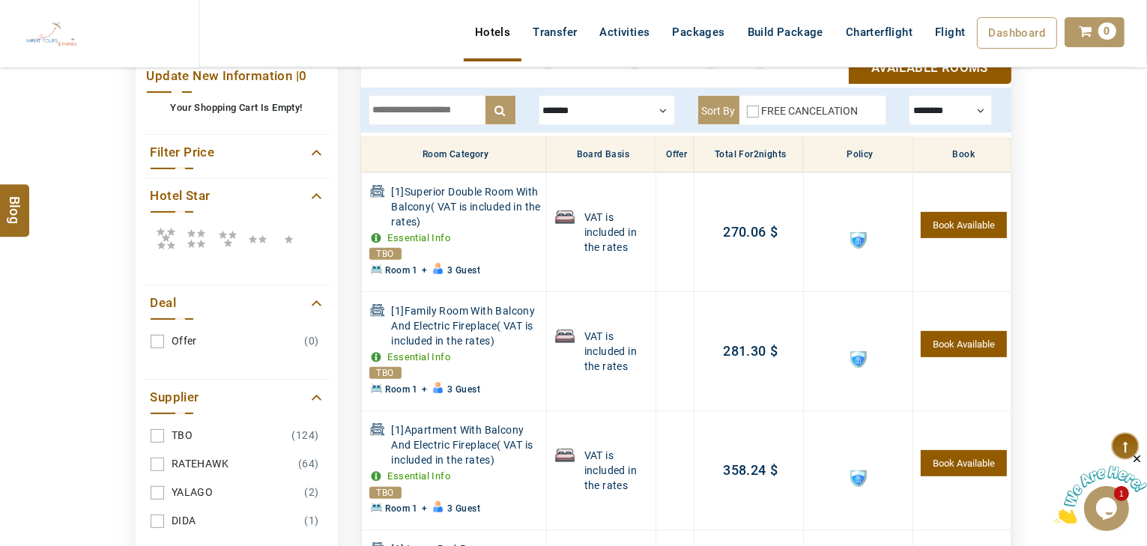
click at [623, 118] on div at bounding box center [607, 110] width 136 height 30
click at [622, 108] on div at bounding box center [607, 110] width 136 height 30
click at [605, 121] on div "Room Only" at bounding box center [607, 145] width 136 height 48
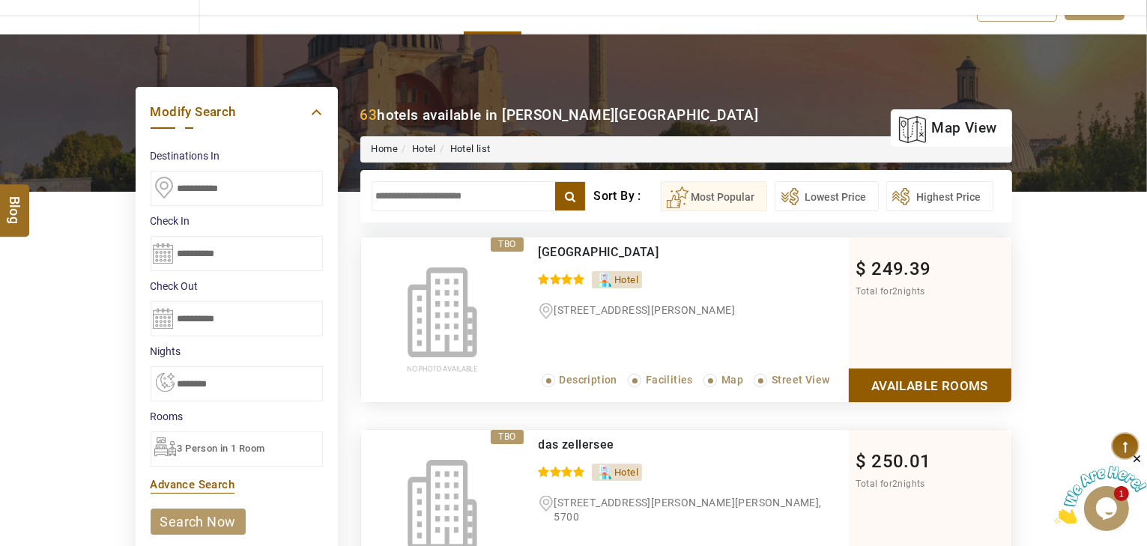
scroll to position [58, 0]
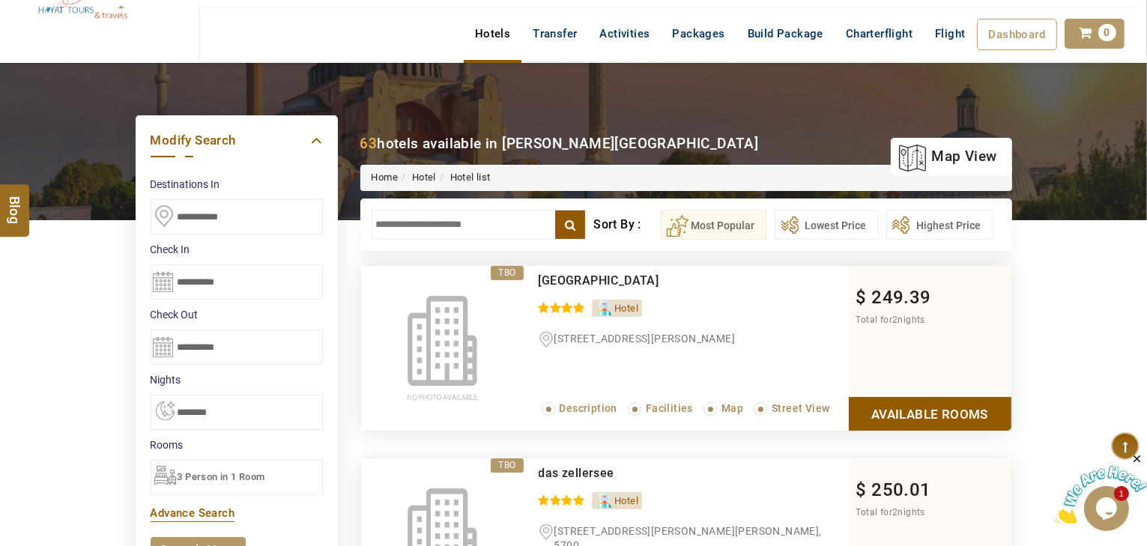
click at [882, 403] on link "Available Rooms" at bounding box center [930, 414] width 163 height 34
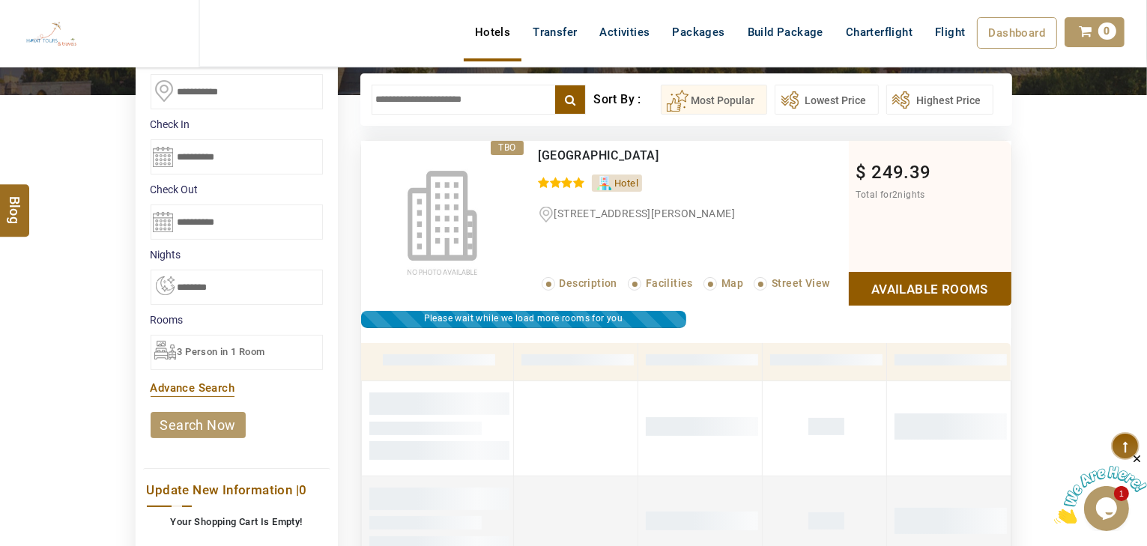
scroll to position [46, 0]
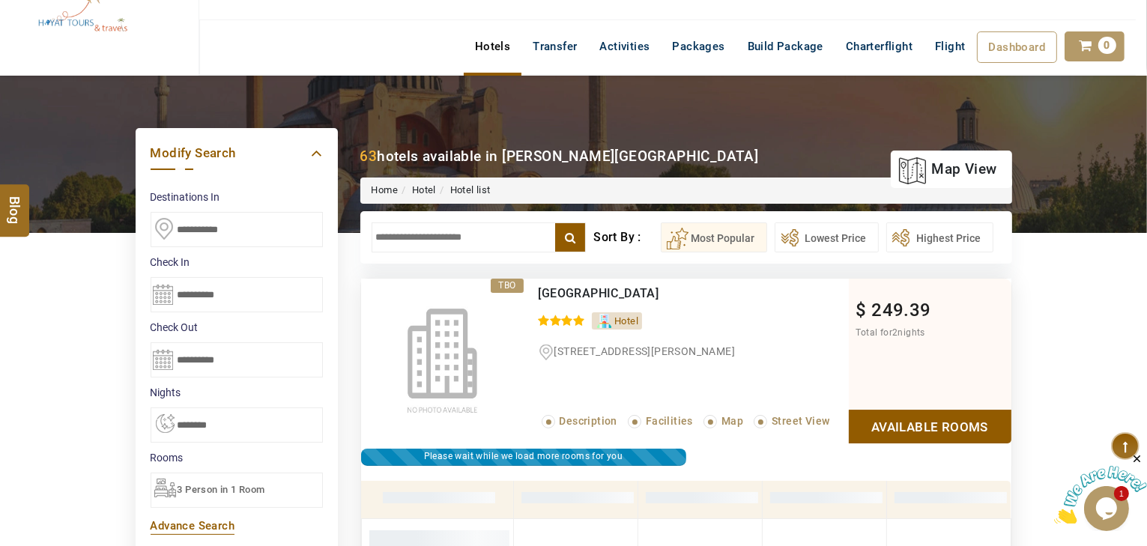
drag, startPoint x: 671, startPoint y: 282, endPoint x: 561, endPoint y: 290, distance: 110.4
click at [537, 285] on div "[GEOGRAPHIC_DATA] 0 / 5 Hotel [STREET_ADDRESS][PERSON_NAME], 5700 Read More... …" at bounding box center [686, 361] width 325 height 165
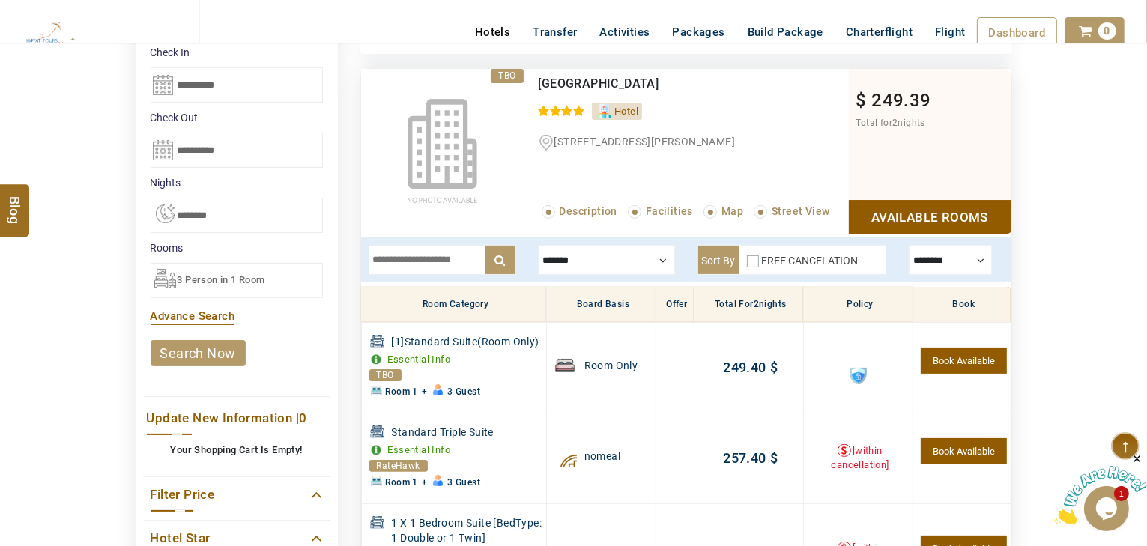
scroll to position [285, 0]
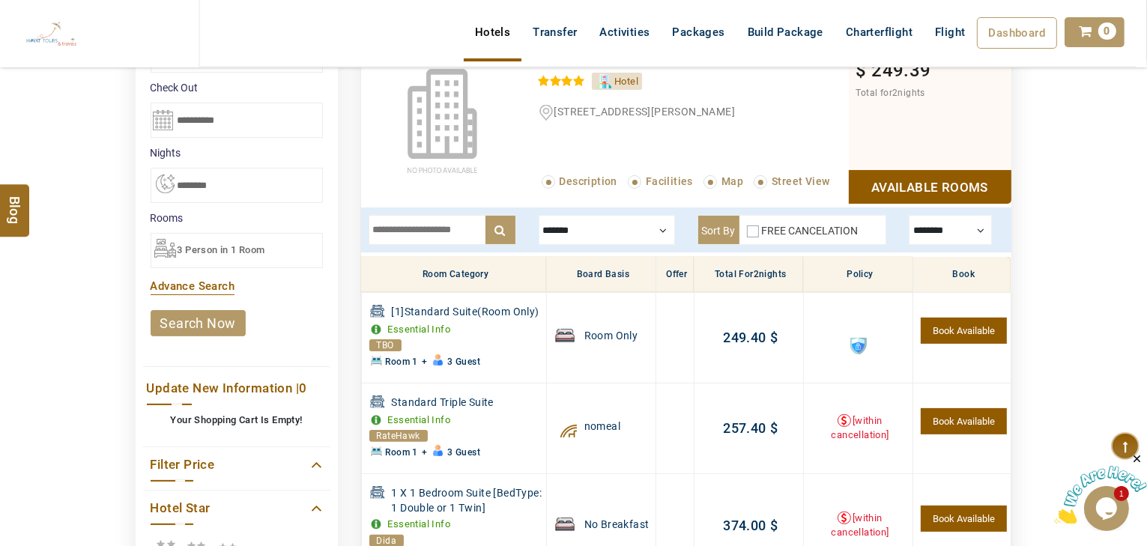
click at [620, 237] on div at bounding box center [607, 230] width 136 height 30
click at [605, 229] on div at bounding box center [607, 230] width 136 height 30
click at [575, 269] on label "Breakfast" at bounding box center [585, 274] width 48 height 13
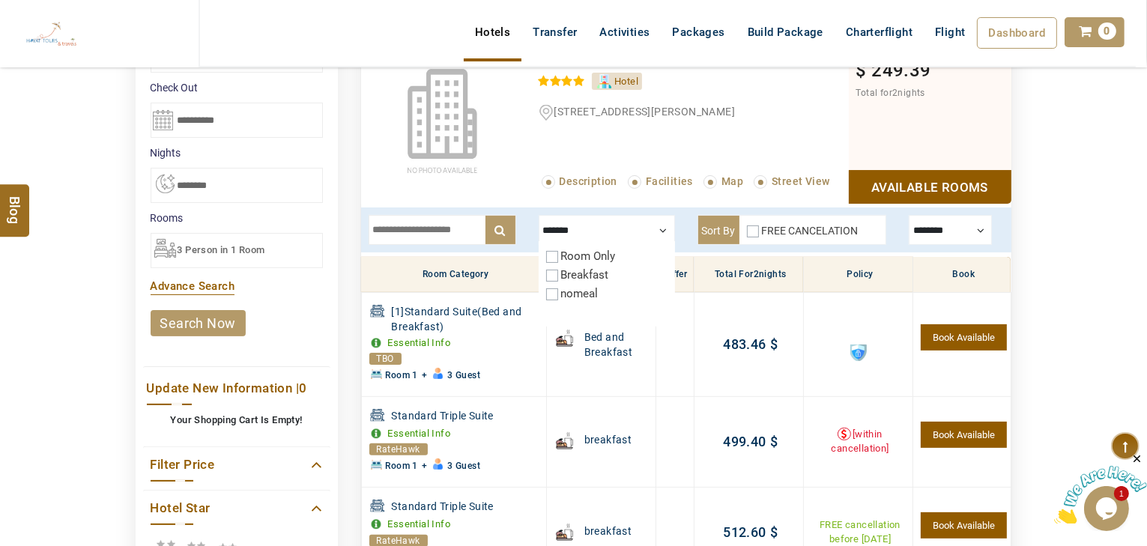
click at [573, 270] on label "Breakfast" at bounding box center [585, 274] width 48 height 13
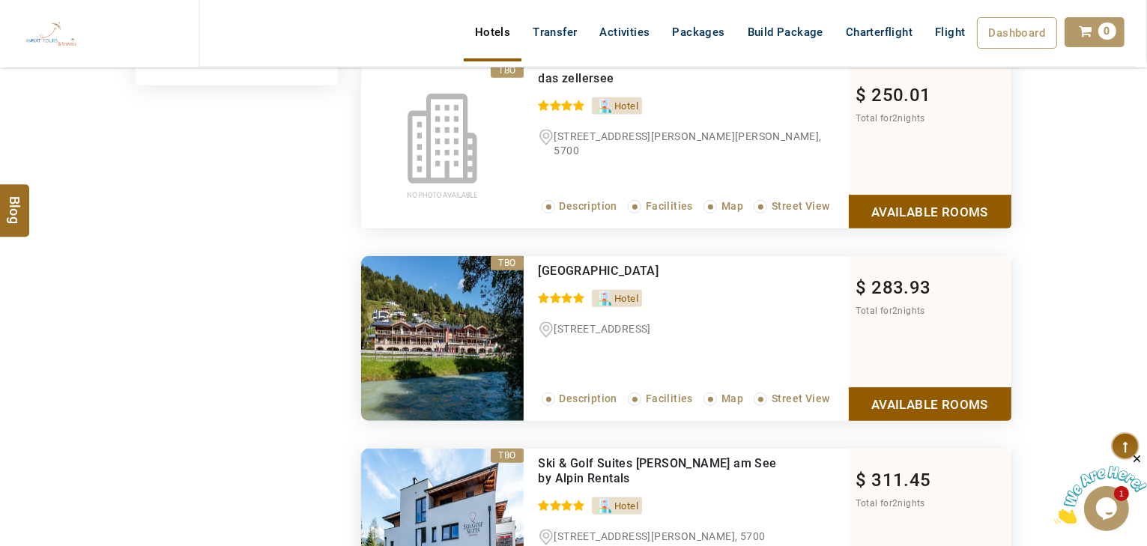
scroll to position [1139, 0]
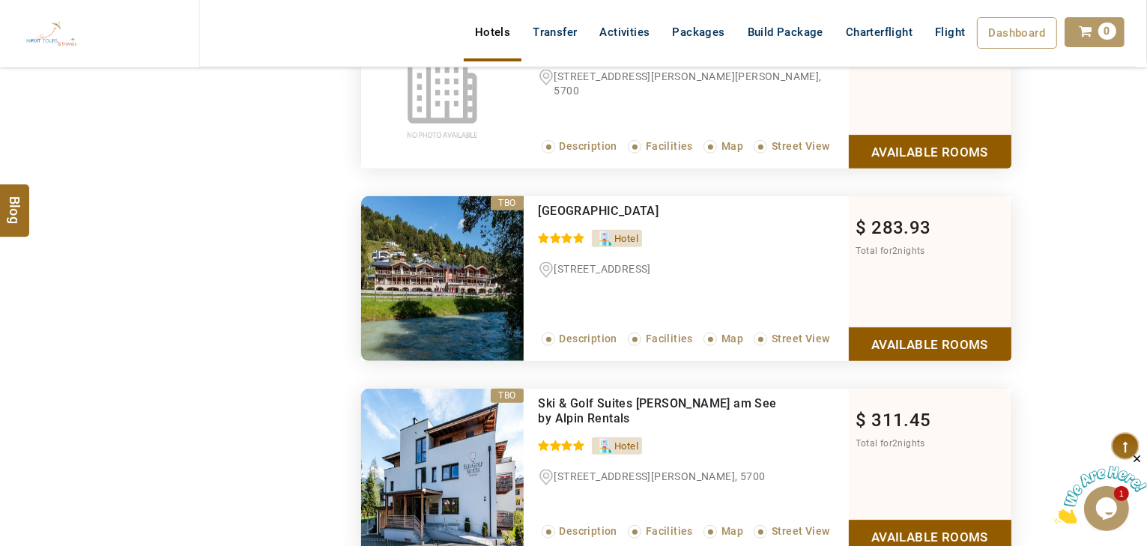
drag, startPoint x: 734, startPoint y: 204, endPoint x: 542, endPoint y: 210, distance: 191.9
click at [530, 215] on div "[GEOGRAPHIC_DATA] 0 / 5 Hotel [STREET_ADDRESS] Read More... Description Facilit…" at bounding box center [686, 278] width 325 height 165
copy span "[GEOGRAPHIC_DATA]"
click at [880, 348] on link "Available Rooms" at bounding box center [930, 344] width 163 height 34
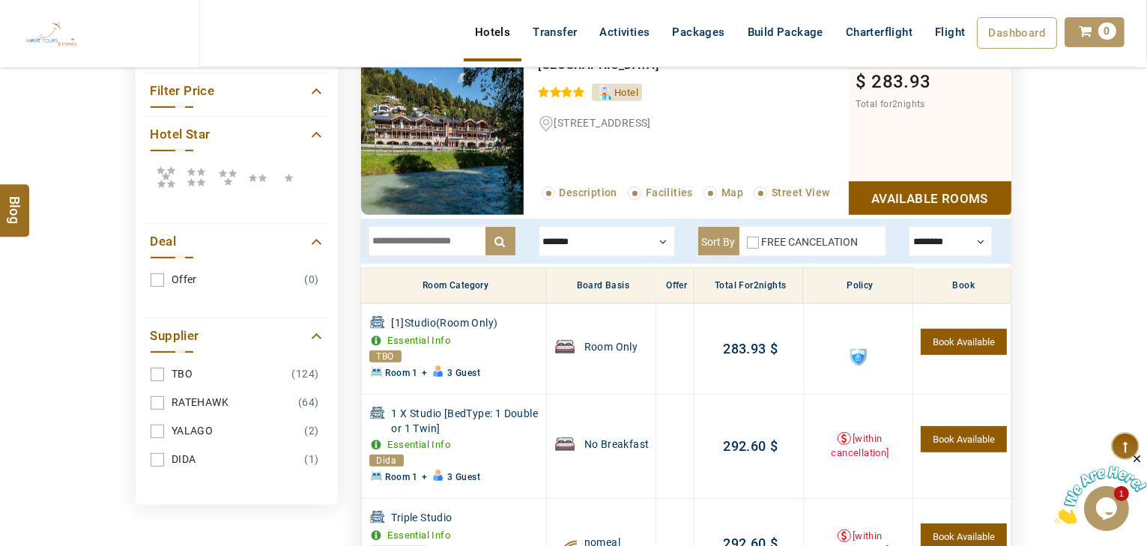
scroll to position [670, 0]
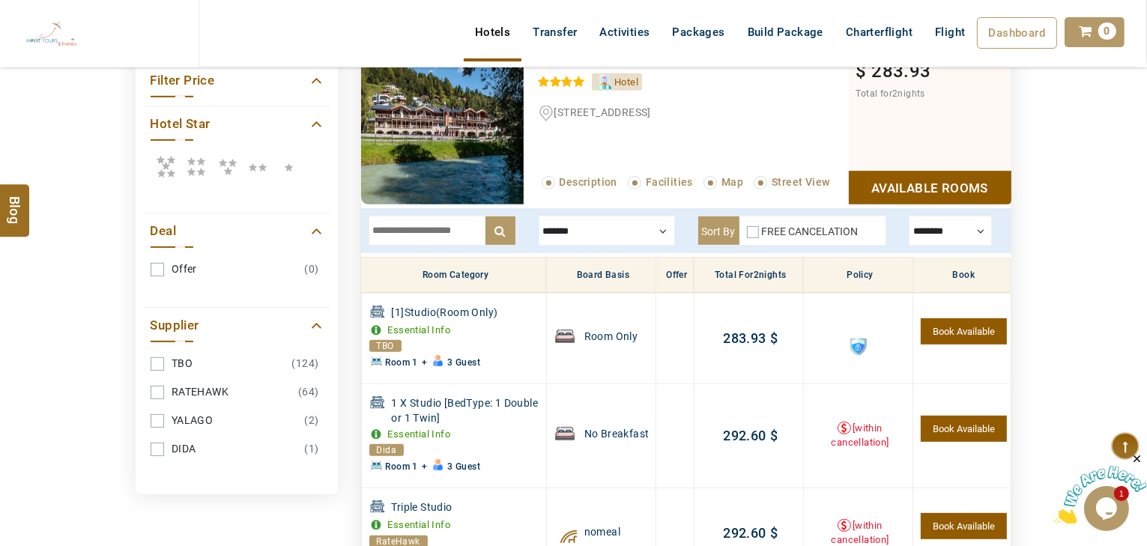
click at [608, 240] on div at bounding box center [607, 231] width 136 height 30
click at [597, 234] on div at bounding box center [607, 231] width 136 height 30
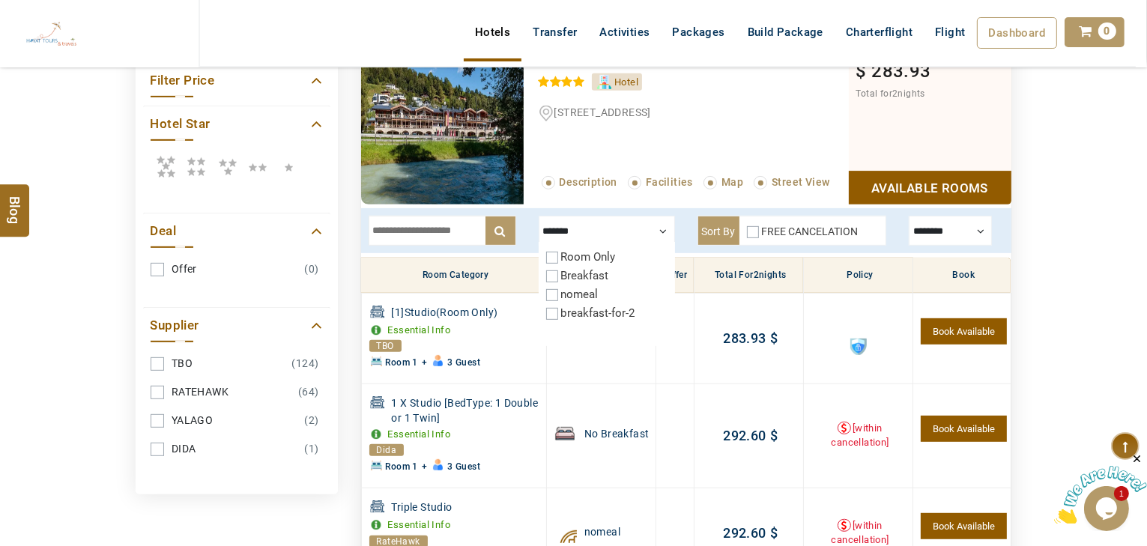
click at [581, 273] on label "Breakfast" at bounding box center [585, 275] width 48 height 13
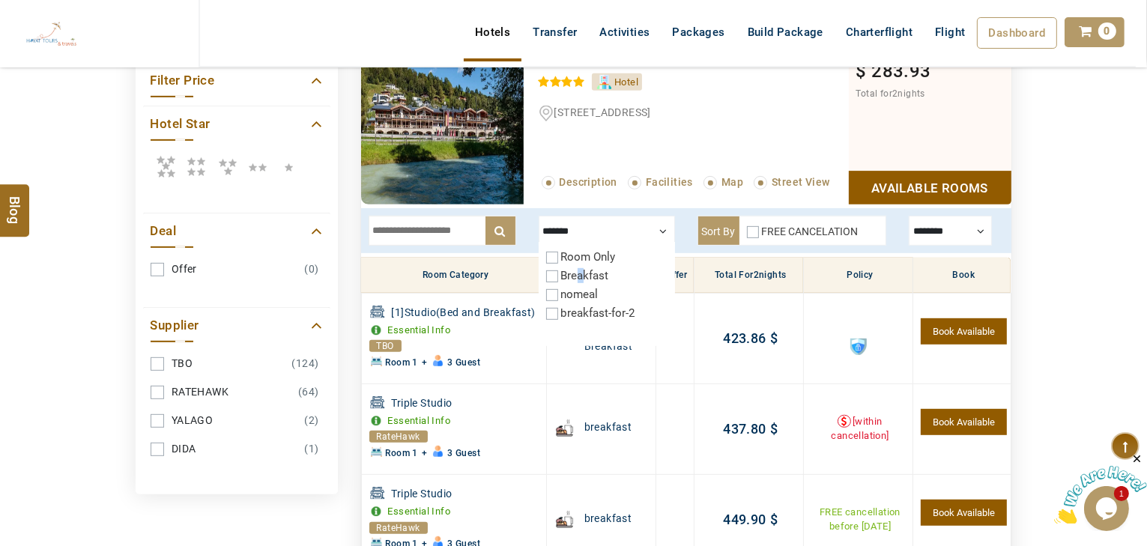
click at [579, 273] on label "Breakfast" at bounding box center [585, 275] width 48 height 13
click at [578, 273] on label "Breakfast" at bounding box center [585, 275] width 48 height 13
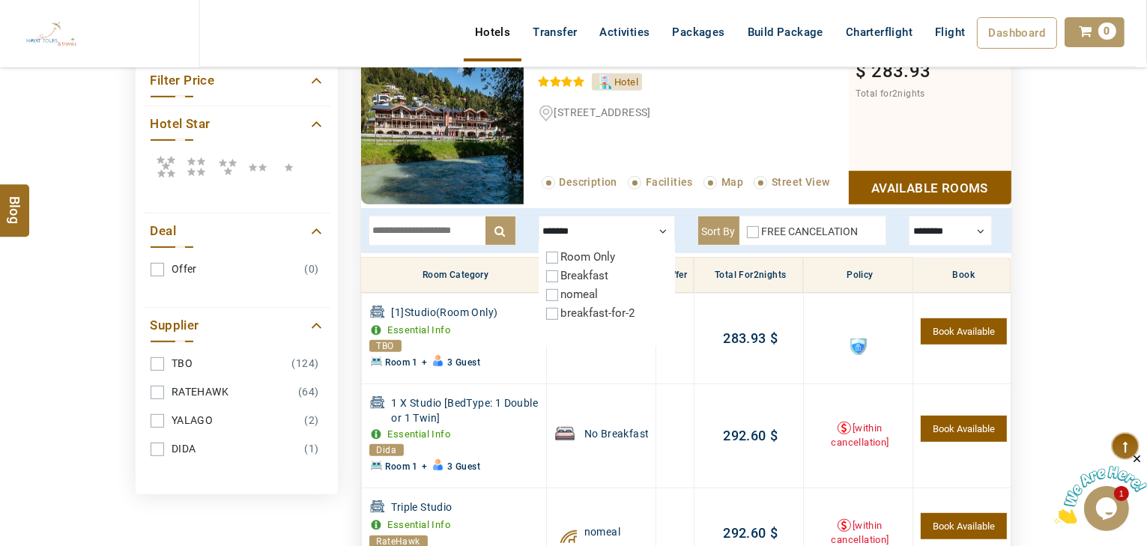
click at [578, 273] on label "Breakfast" at bounding box center [585, 275] width 48 height 13
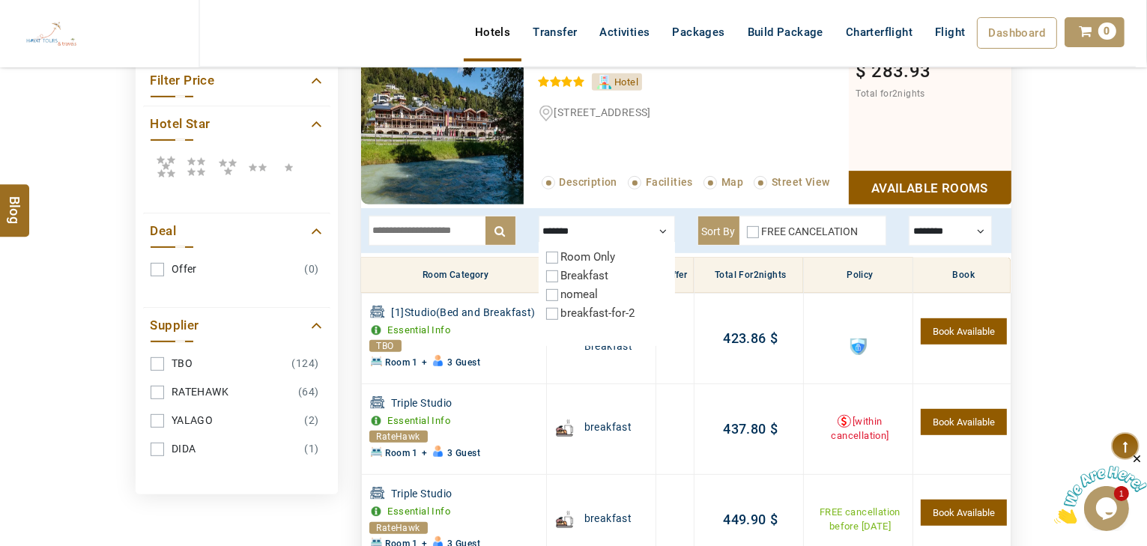
click at [573, 275] on label "Breakfast" at bounding box center [585, 275] width 48 height 13
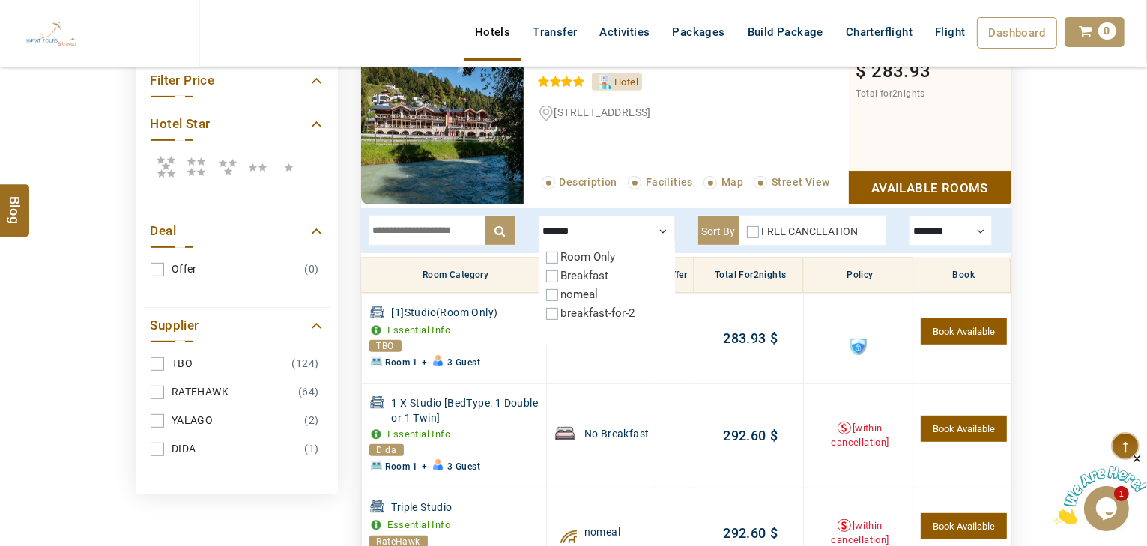
click at [573, 274] on label "Breakfast" at bounding box center [585, 275] width 48 height 13
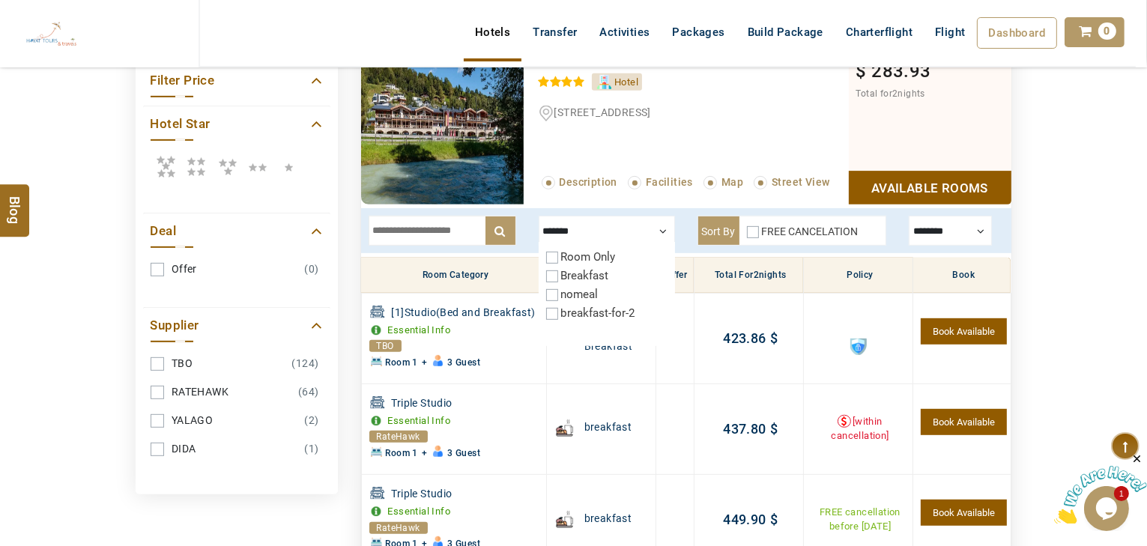
click at [574, 270] on label "Breakfast" at bounding box center [585, 275] width 48 height 13
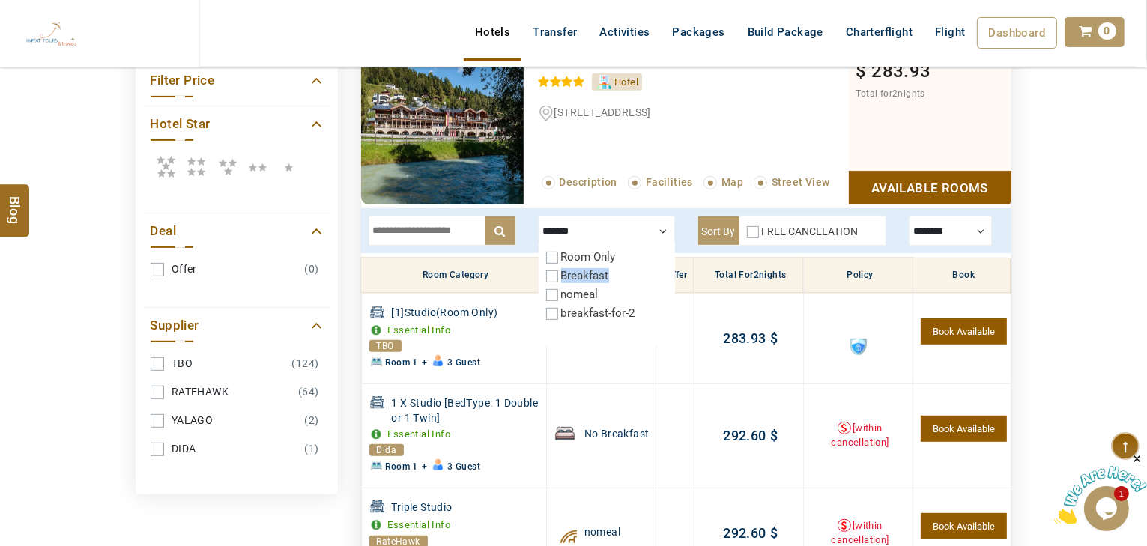
click at [574, 270] on label "Breakfast" at bounding box center [585, 275] width 48 height 13
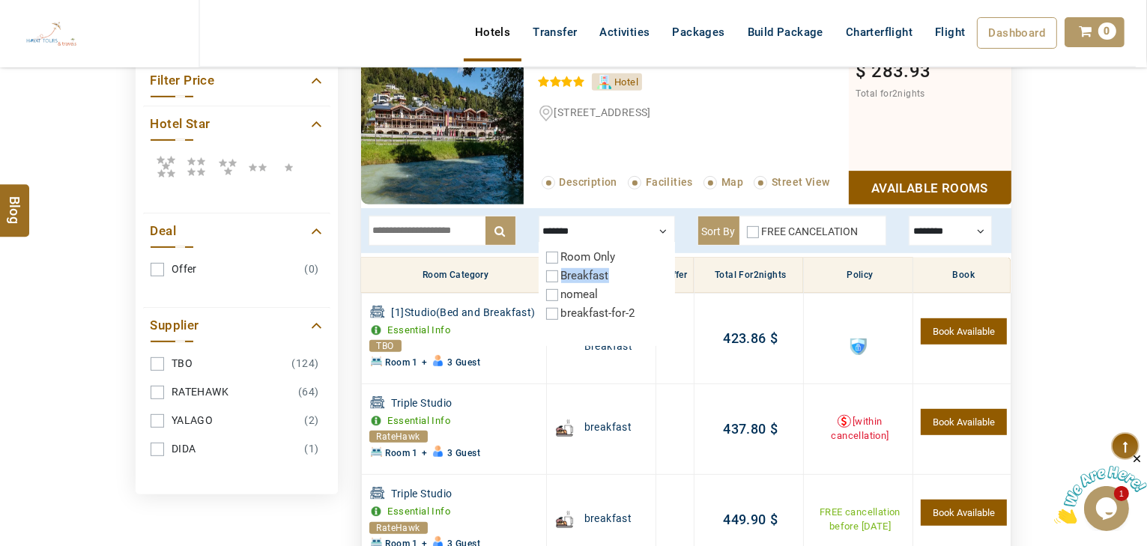
click at [574, 270] on label "Breakfast" at bounding box center [585, 275] width 48 height 13
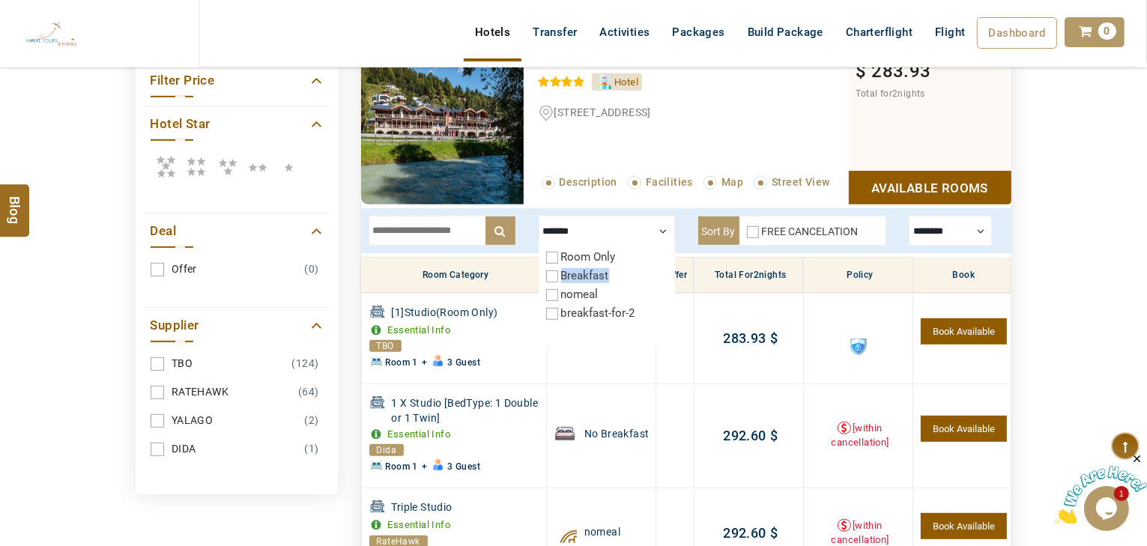
click at [574, 270] on label "Breakfast" at bounding box center [585, 275] width 48 height 13
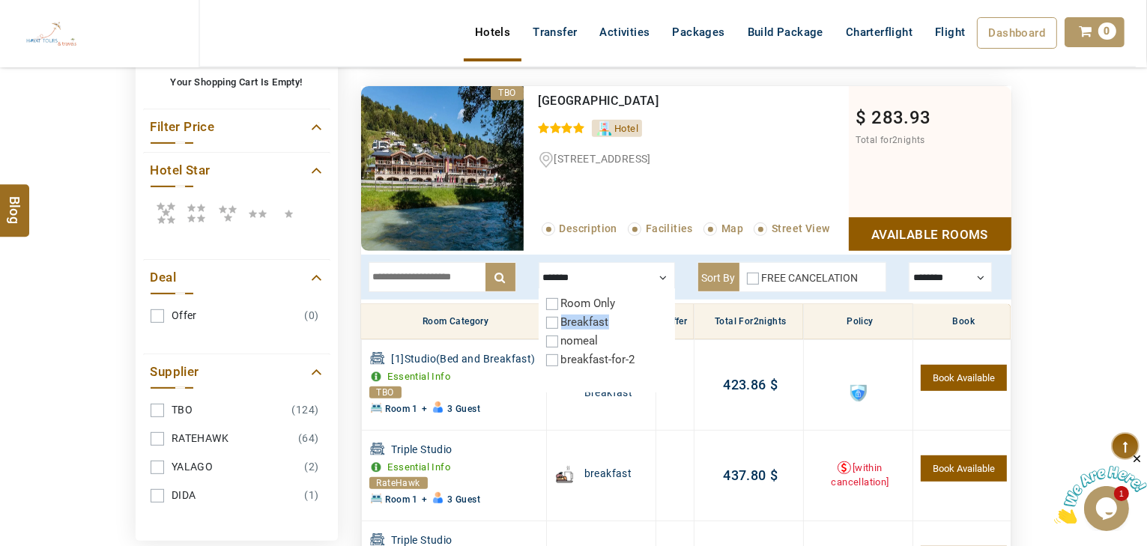
scroll to position [490, 0]
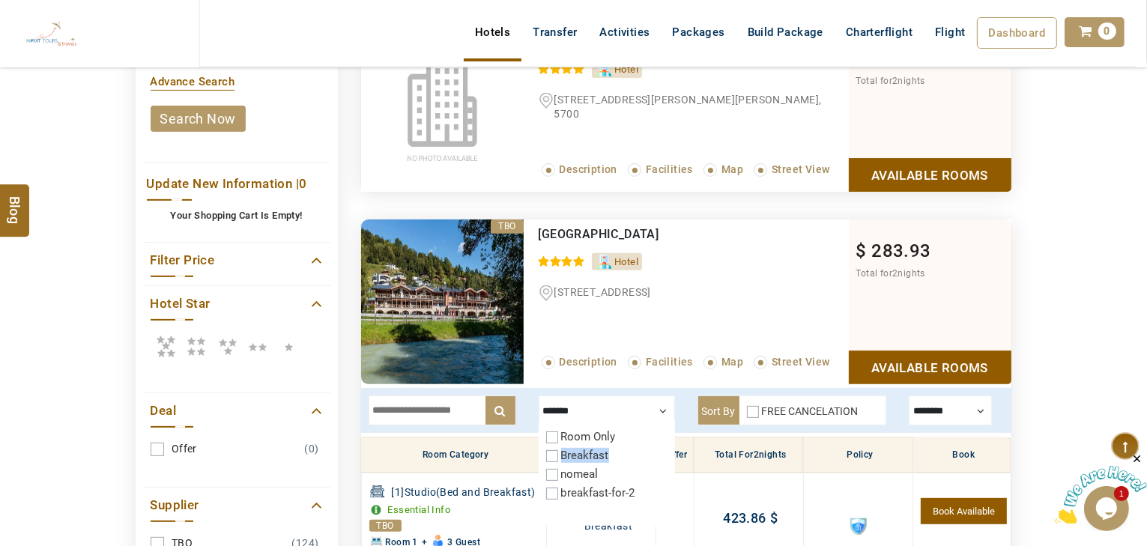
click at [585, 452] on label "Breakfast" at bounding box center [585, 455] width 48 height 13
click at [584, 452] on label "Breakfast" at bounding box center [585, 455] width 48 height 13
click at [582, 452] on label "Breakfast" at bounding box center [585, 455] width 48 height 13
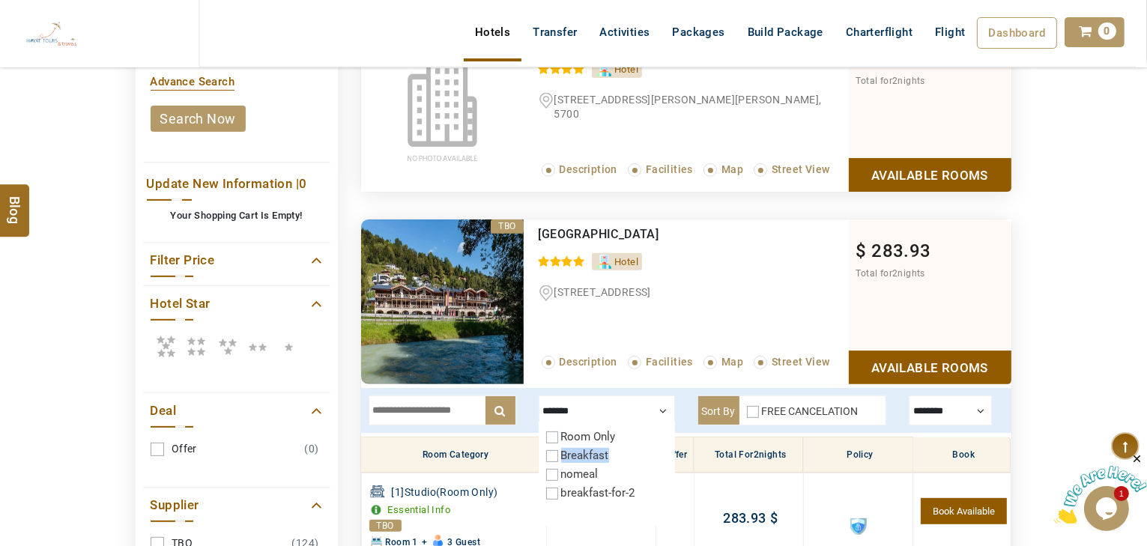
click at [582, 452] on label "Breakfast" at bounding box center [585, 455] width 48 height 13
